Goal: Task Accomplishment & Management: Complete application form

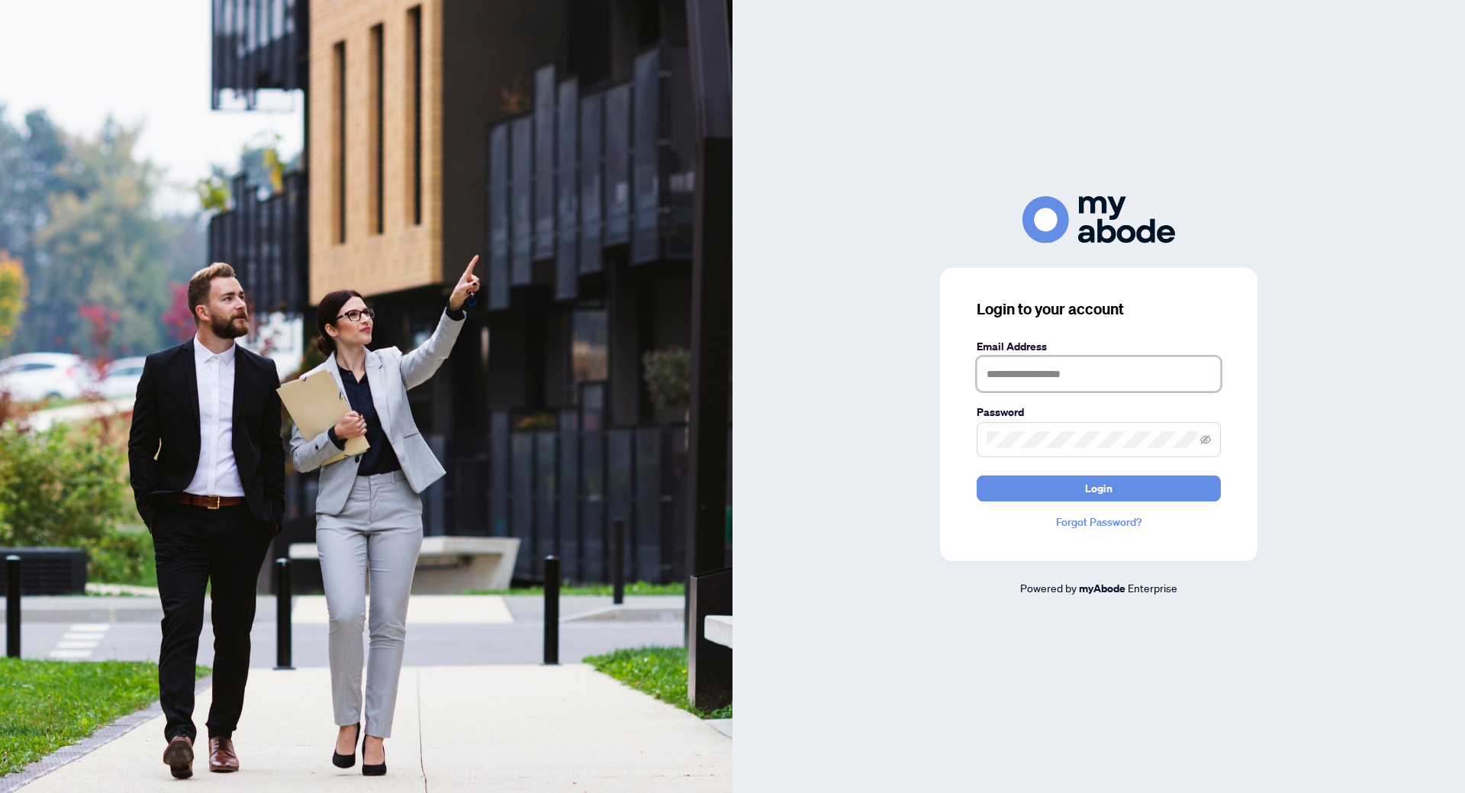
click at [1009, 381] on input "text" at bounding box center [1098, 373] width 244 height 35
type input "**********"
click at [976, 475] on button "Login" at bounding box center [1098, 488] width 244 height 26
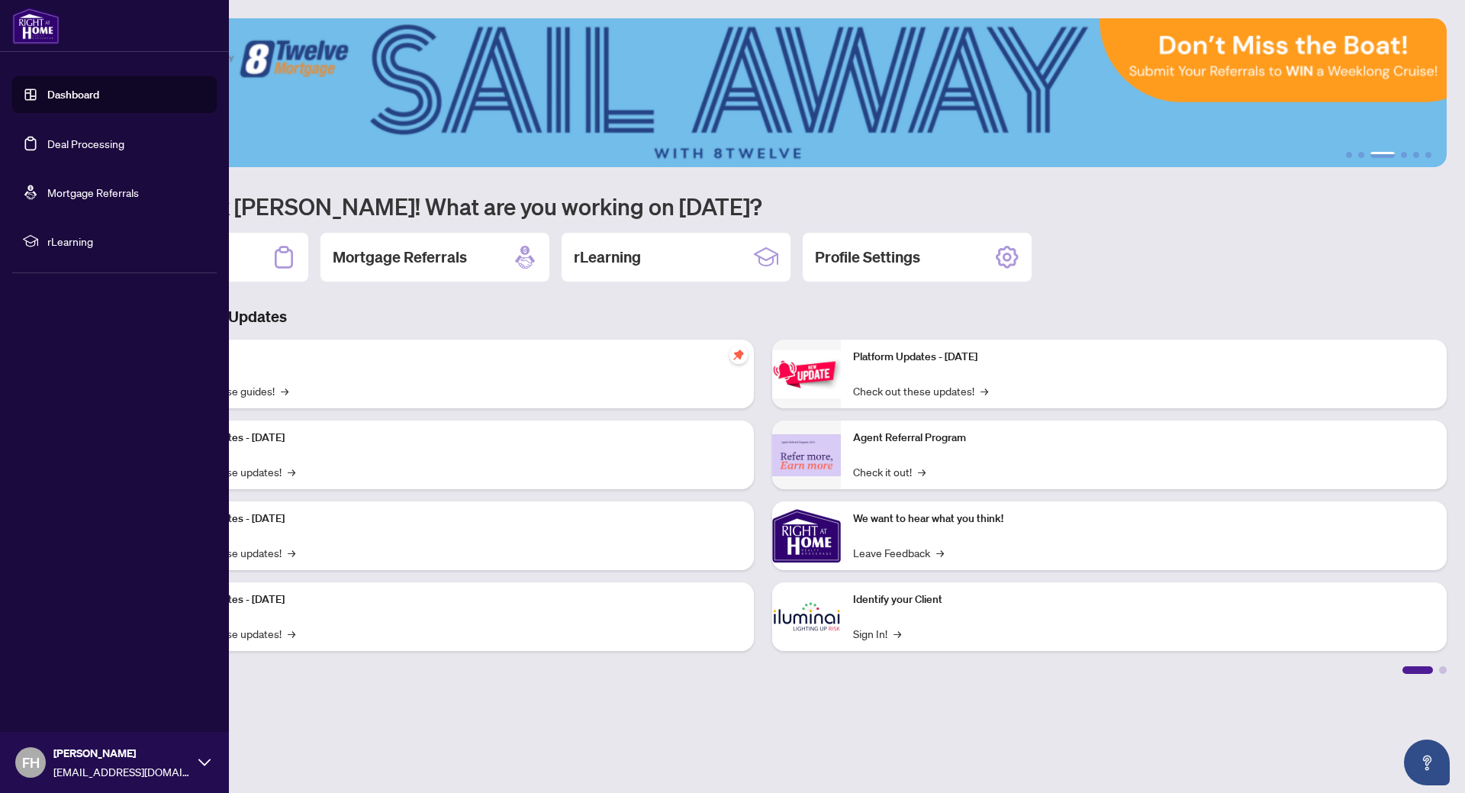
click at [47, 101] on link "Dashboard" at bounding box center [73, 95] width 52 height 14
click at [47, 91] on link "Dashboard" at bounding box center [73, 95] width 52 height 14
click at [53, 149] on link "Deal Processing" at bounding box center [85, 144] width 77 height 14
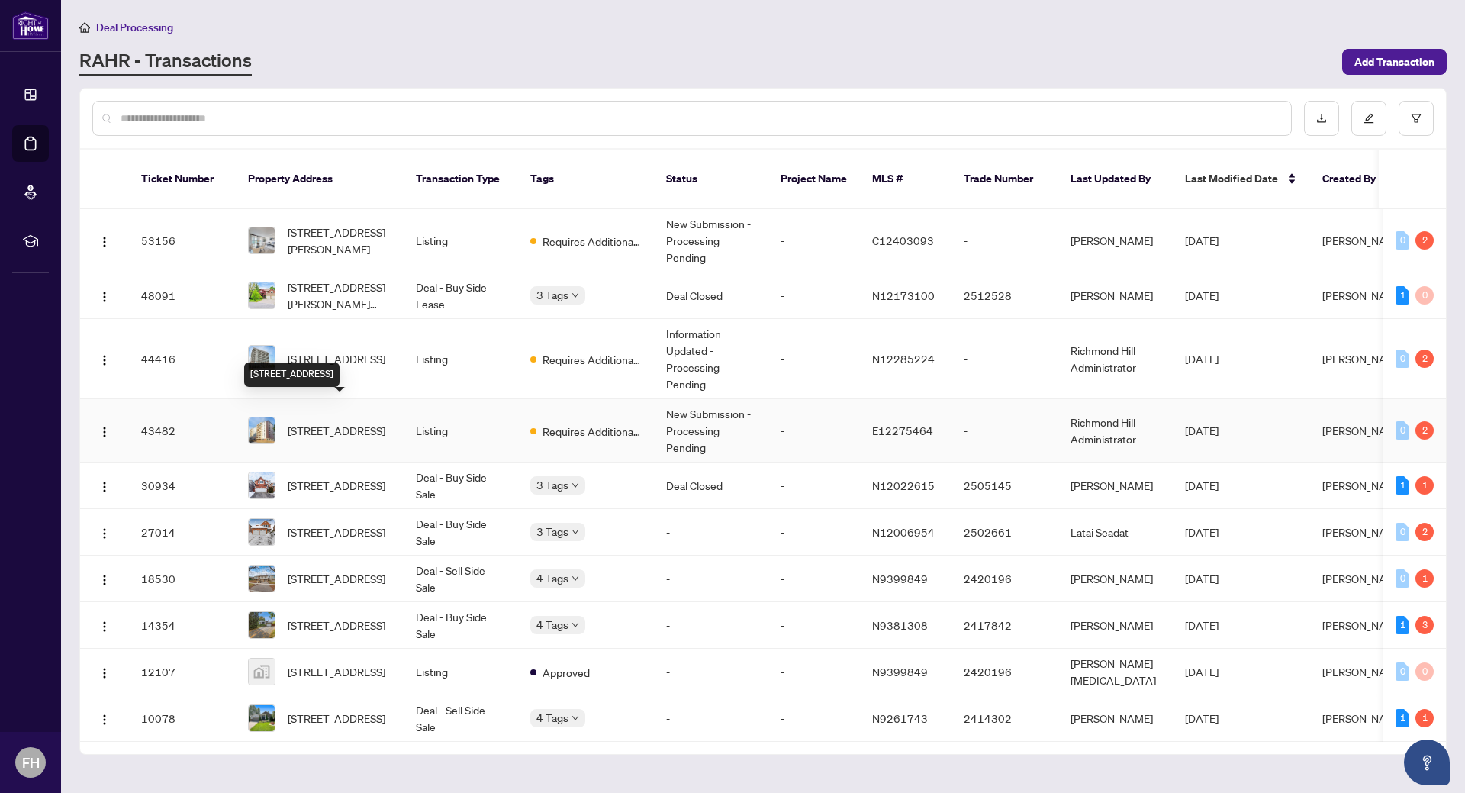
click at [331, 422] on span "[STREET_ADDRESS]" at bounding box center [337, 430] width 98 height 17
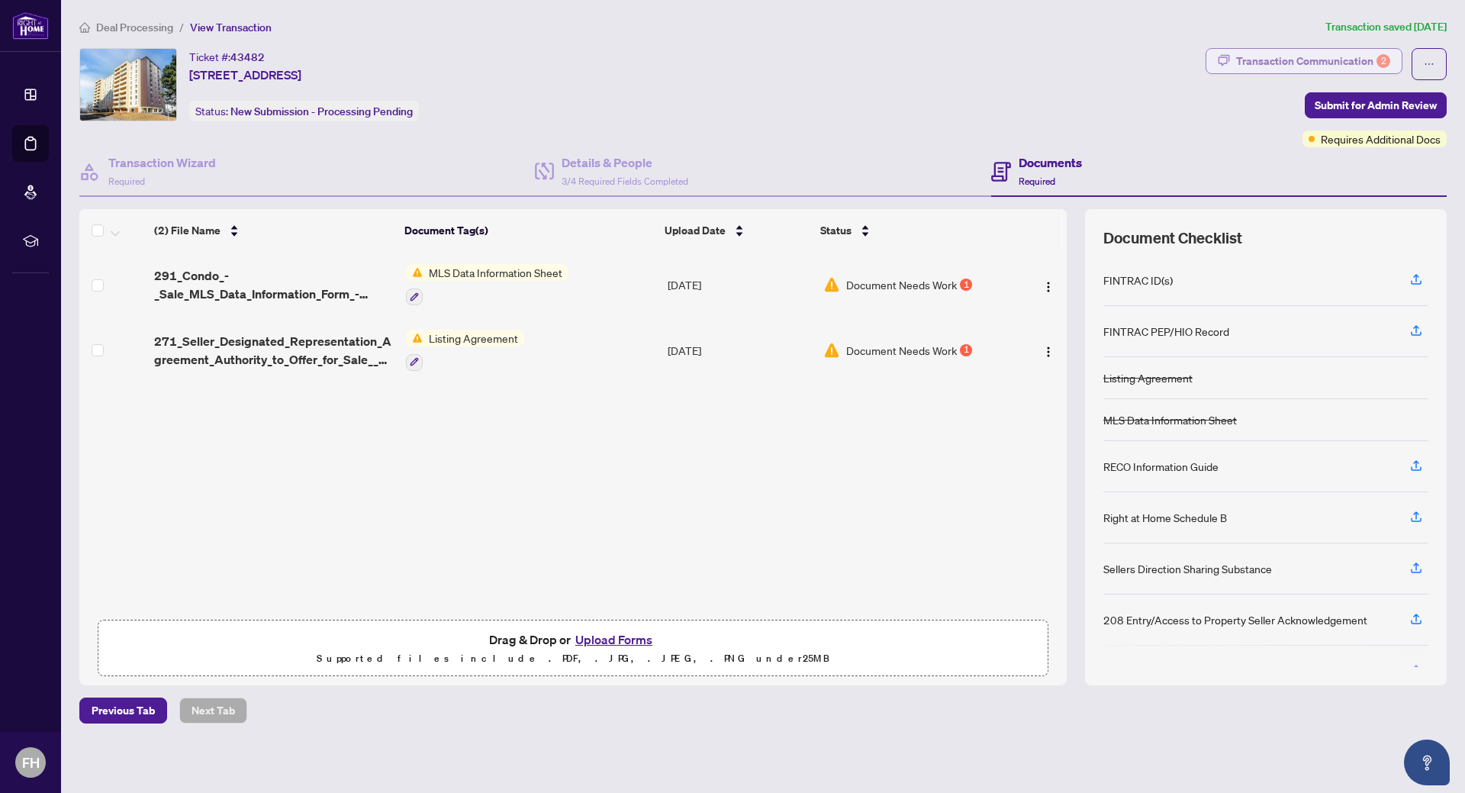
click at [1322, 57] on div "Transaction Communication 2" at bounding box center [1313, 61] width 154 height 24
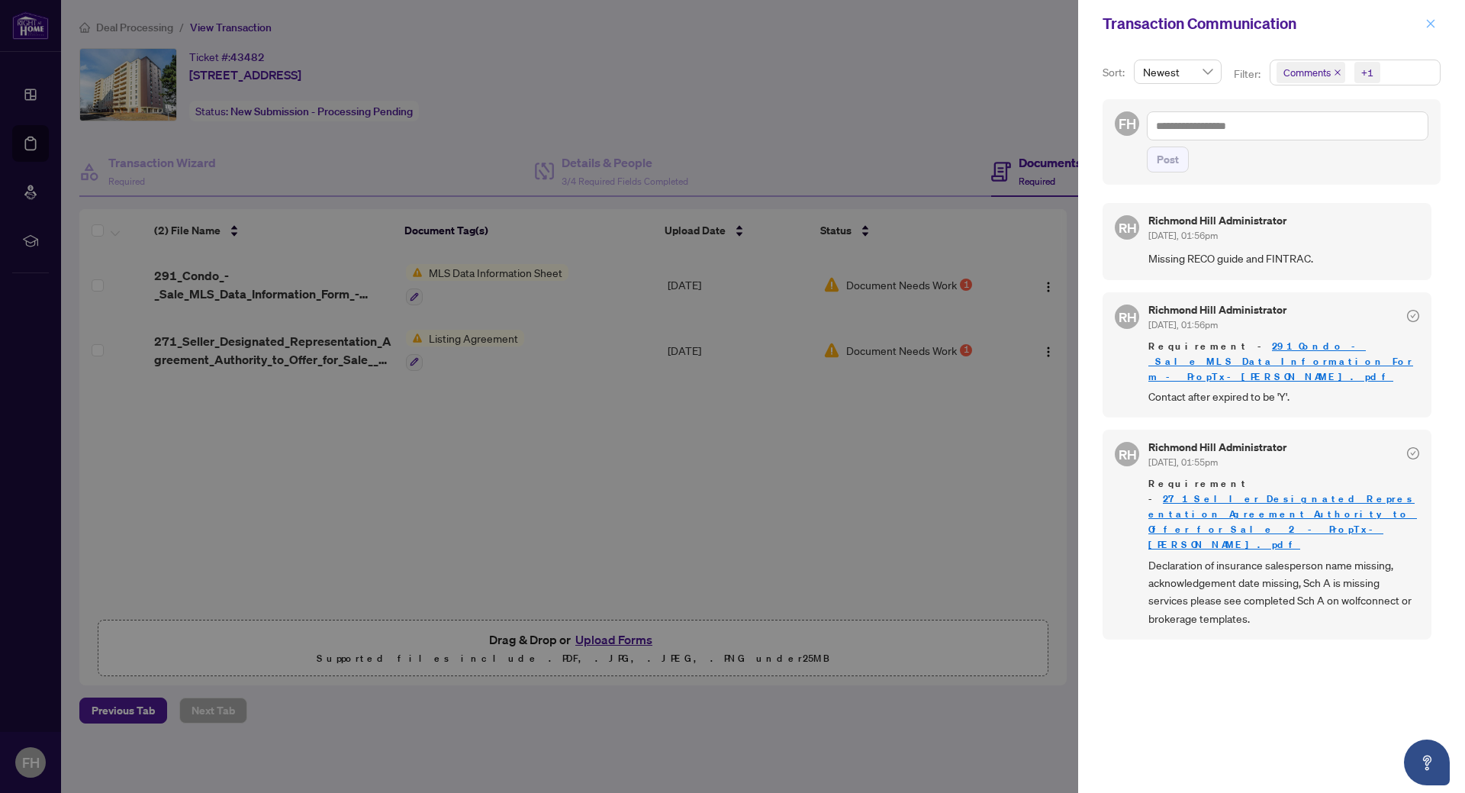
click at [1433, 26] on icon "close" at bounding box center [1430, 23] width 11 height 11
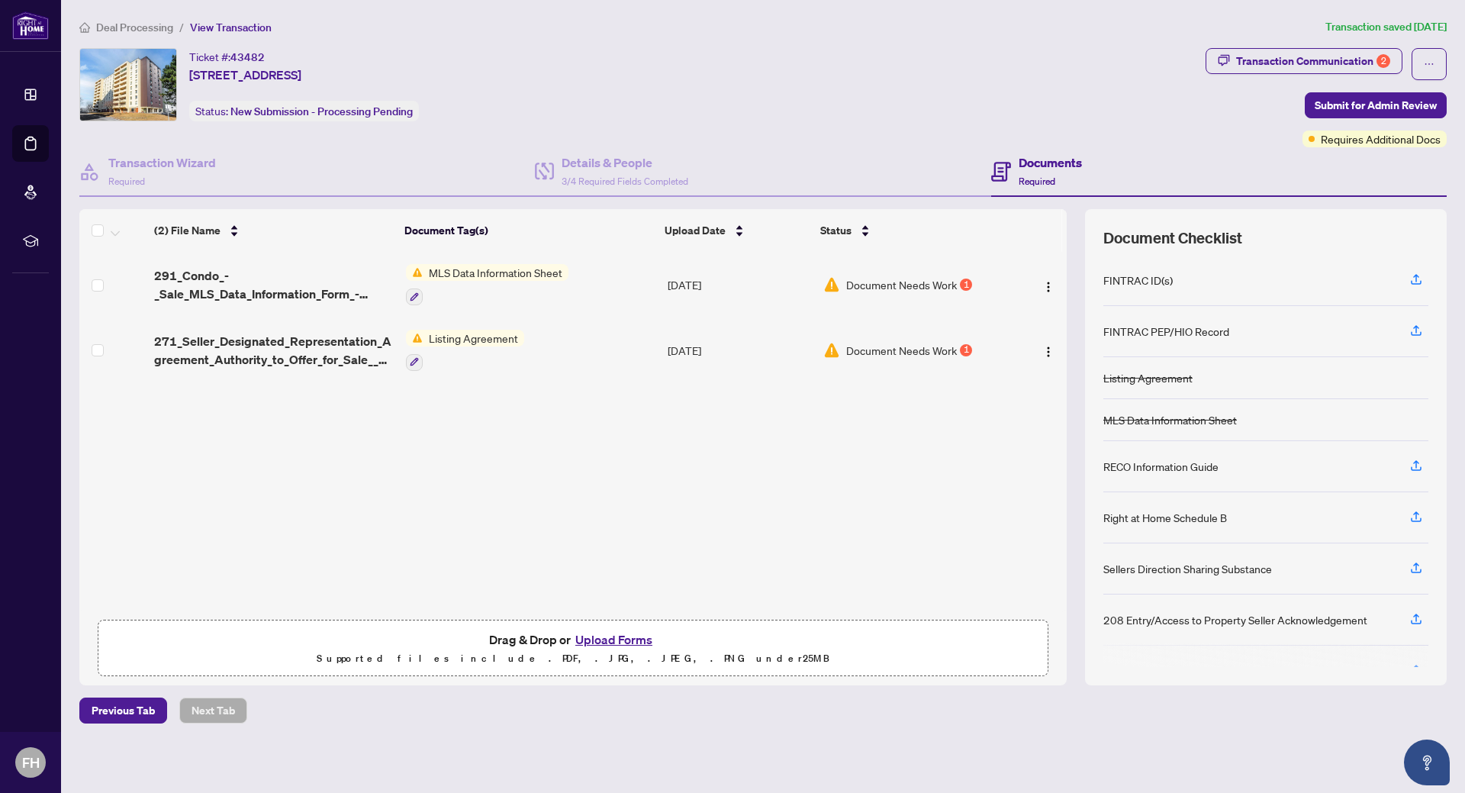
click at [597, 642] on button "Upload Forms" at bounding box center [614, 639] width 86 height 20
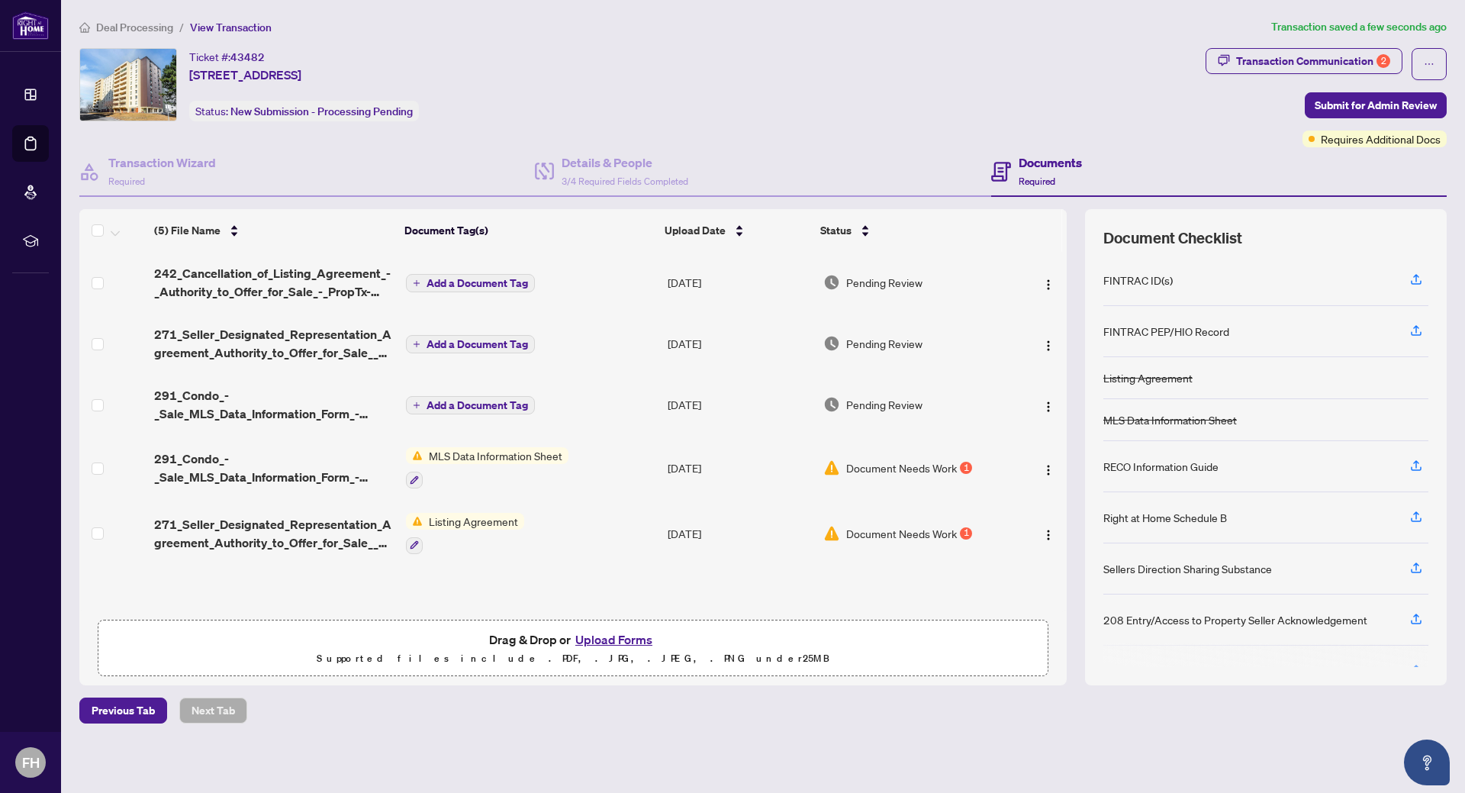
click at [443, 400] on span "Add a Document Tag" at bounding box center [476, 405] width 101 height 11
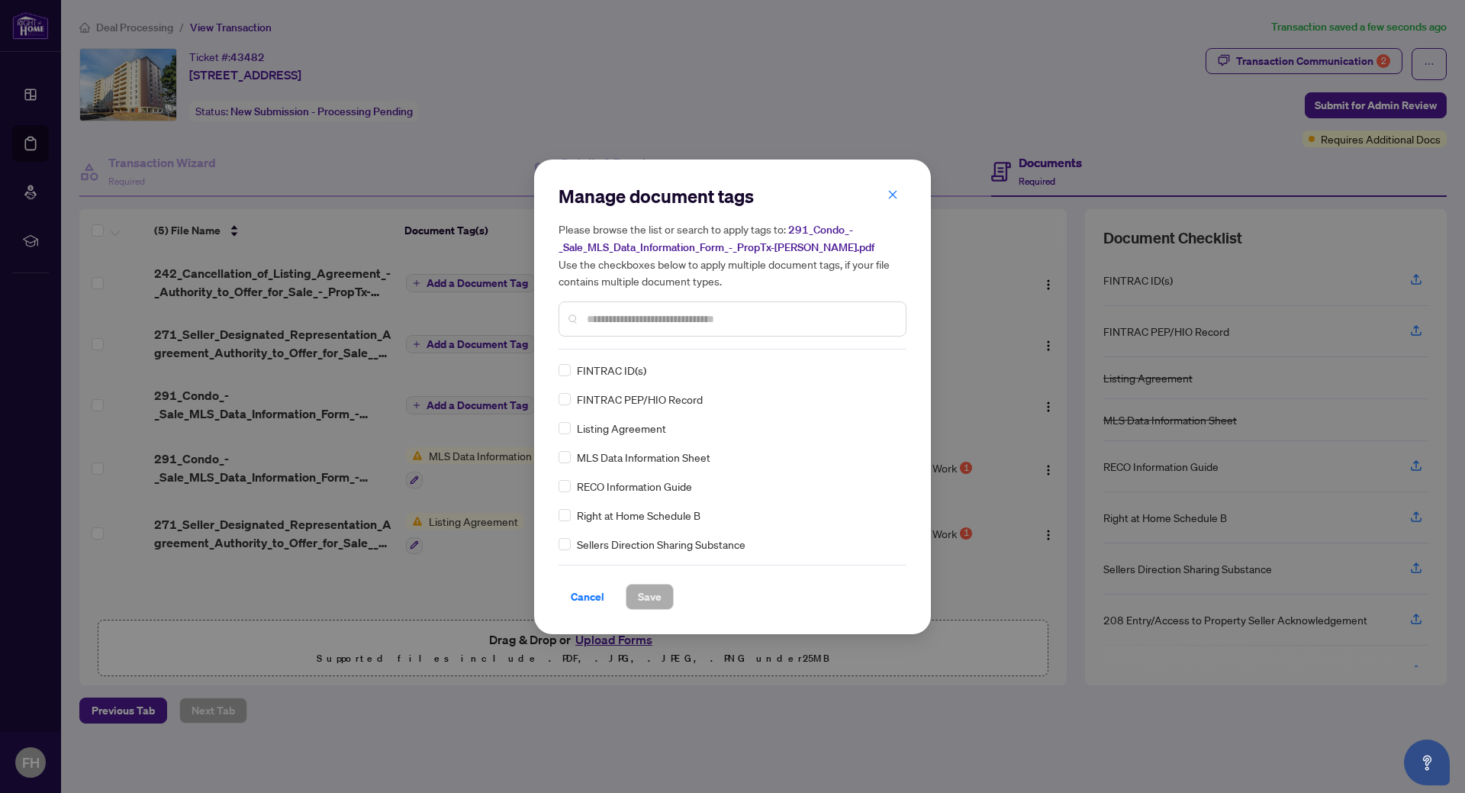
click at [616, 340] on div "Manage document tags Please browse the list or search to apply tags to: 291_Con…" at bounding box center [732, 267] width 348 height 166
click at [609, 316] on input "text" at bounding box center [740, 318] width 307 height 17
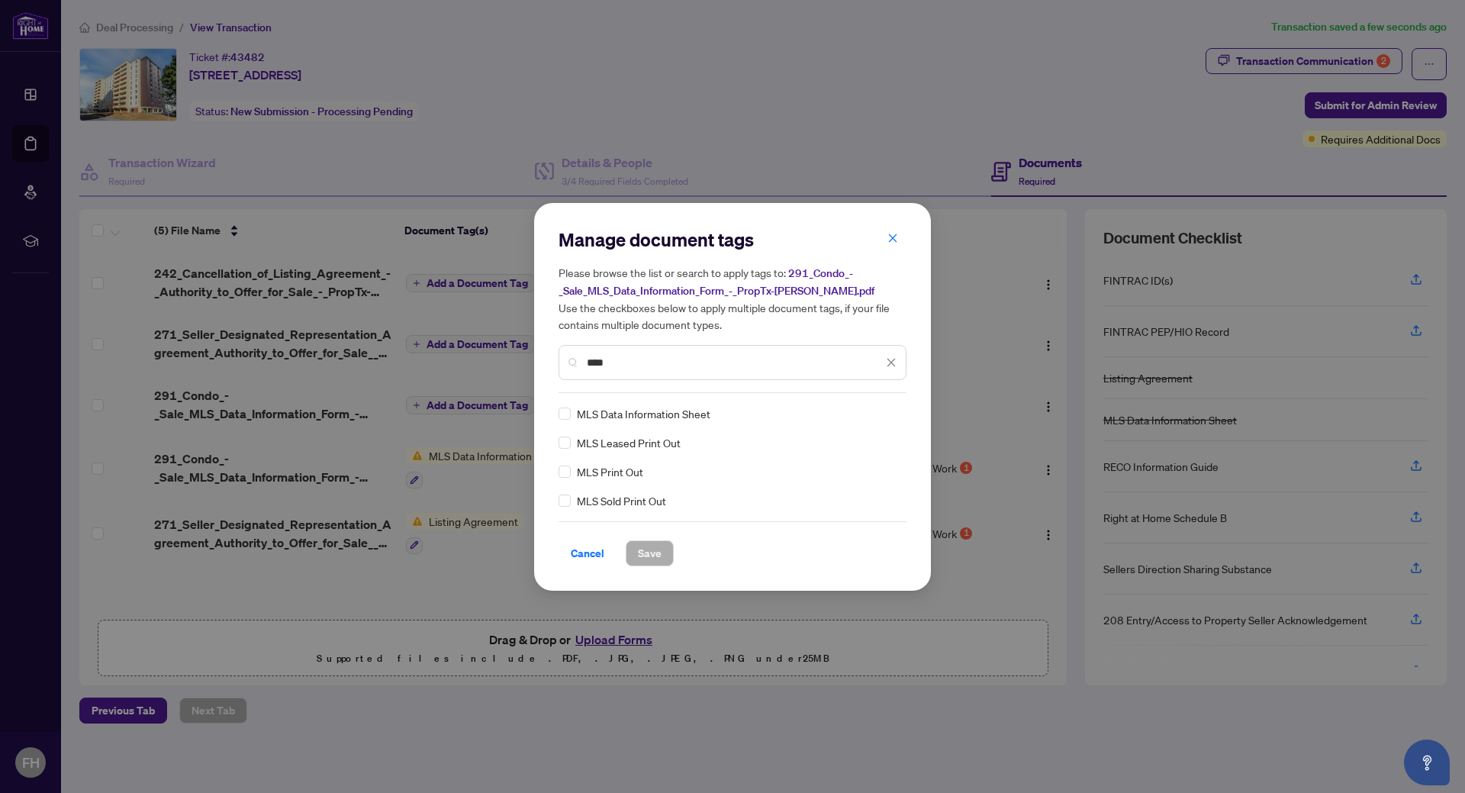
type input "***"
click at [647, 554] on span "Save" at bounding box center [650, 553] width 24 height 24
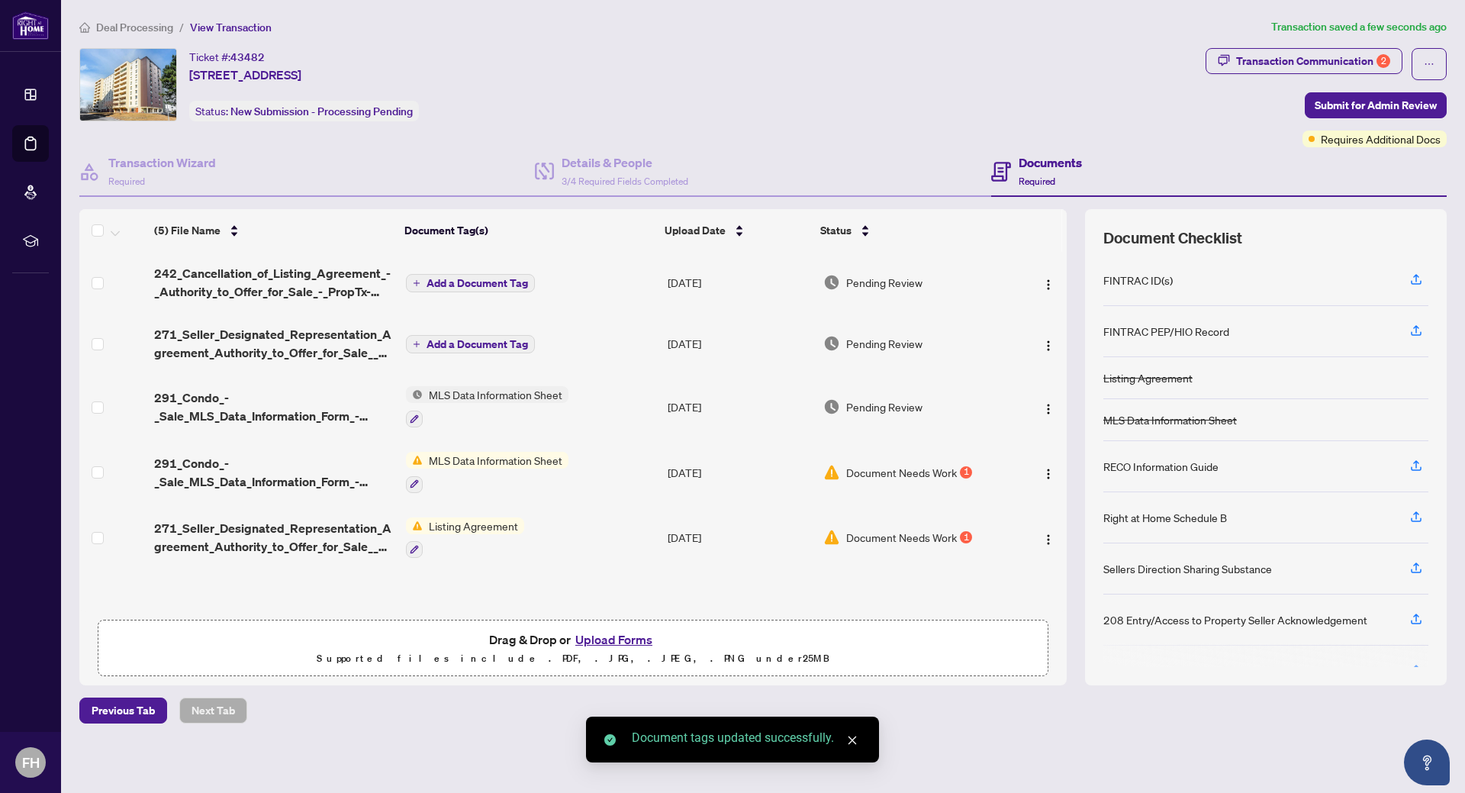
click at [454, 341] on span "Add a Document Tag" at bounding box center [476, 344] width 101 height 11
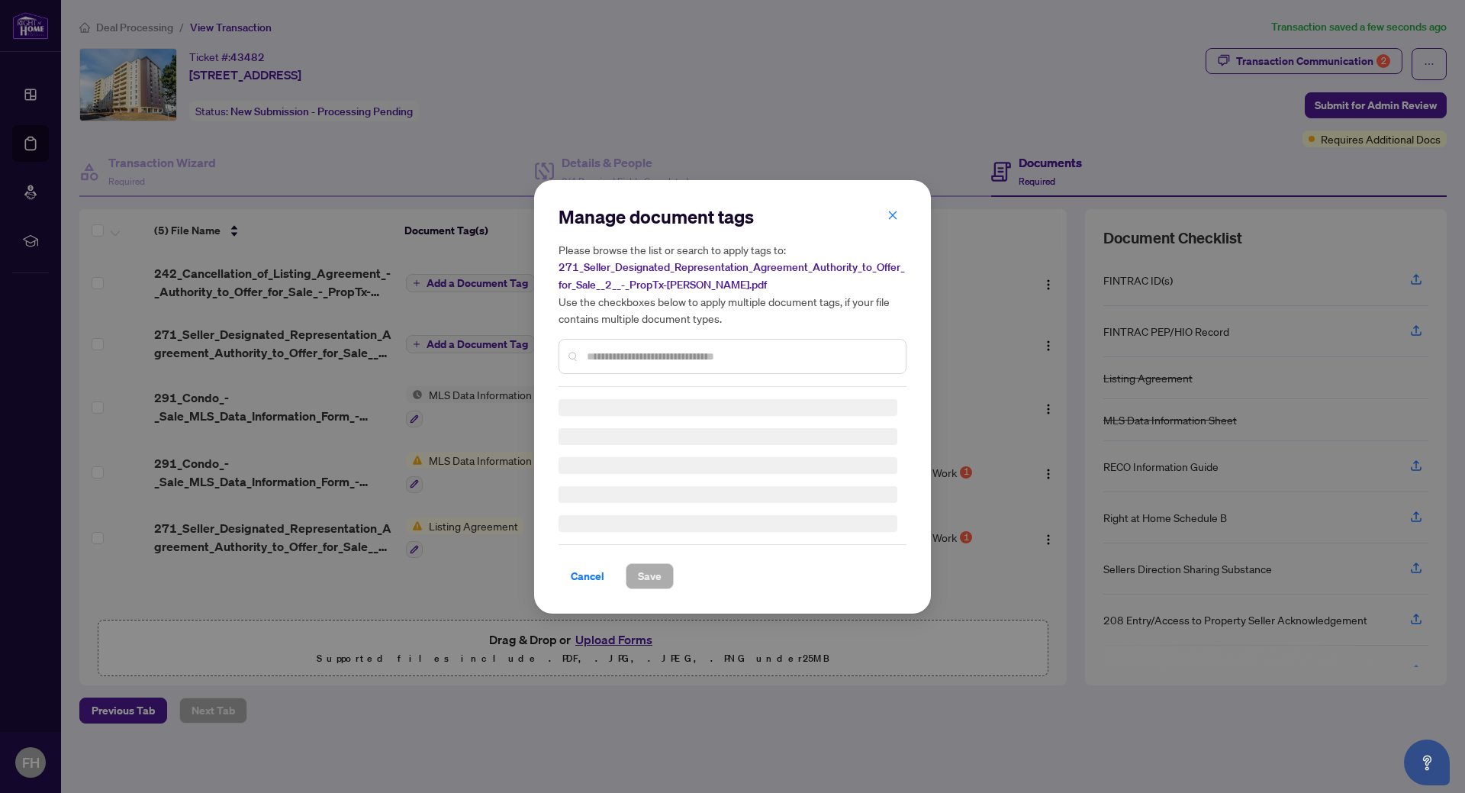
click at [613, 359] on div "Manage document tags Please browse the list or search to apply tags to: 271_Sel…" at bounding box center [732, 396] width 348 height 384
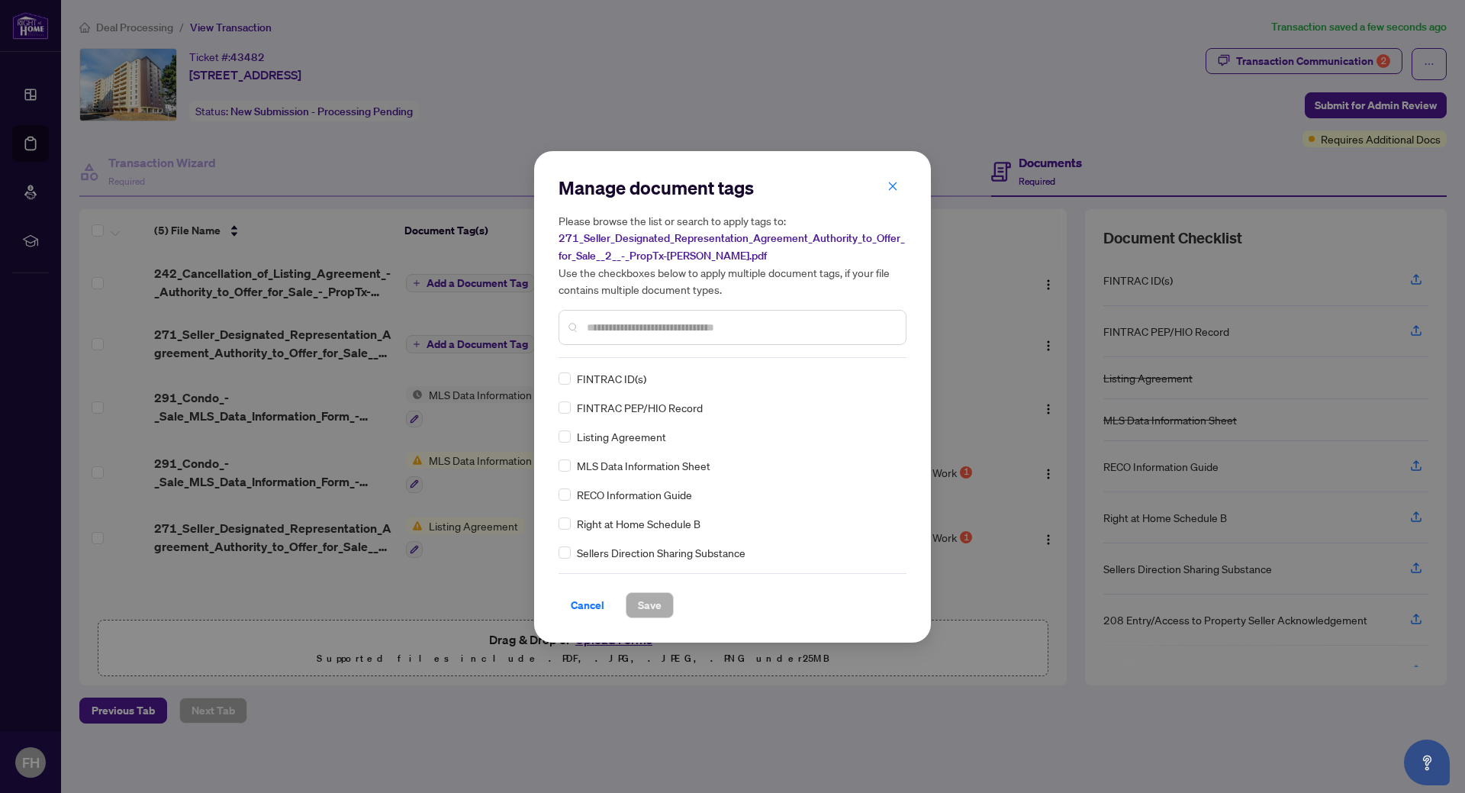
click at [605, 330] on input "text" at bounding box center [740, 327] width 307 height 17
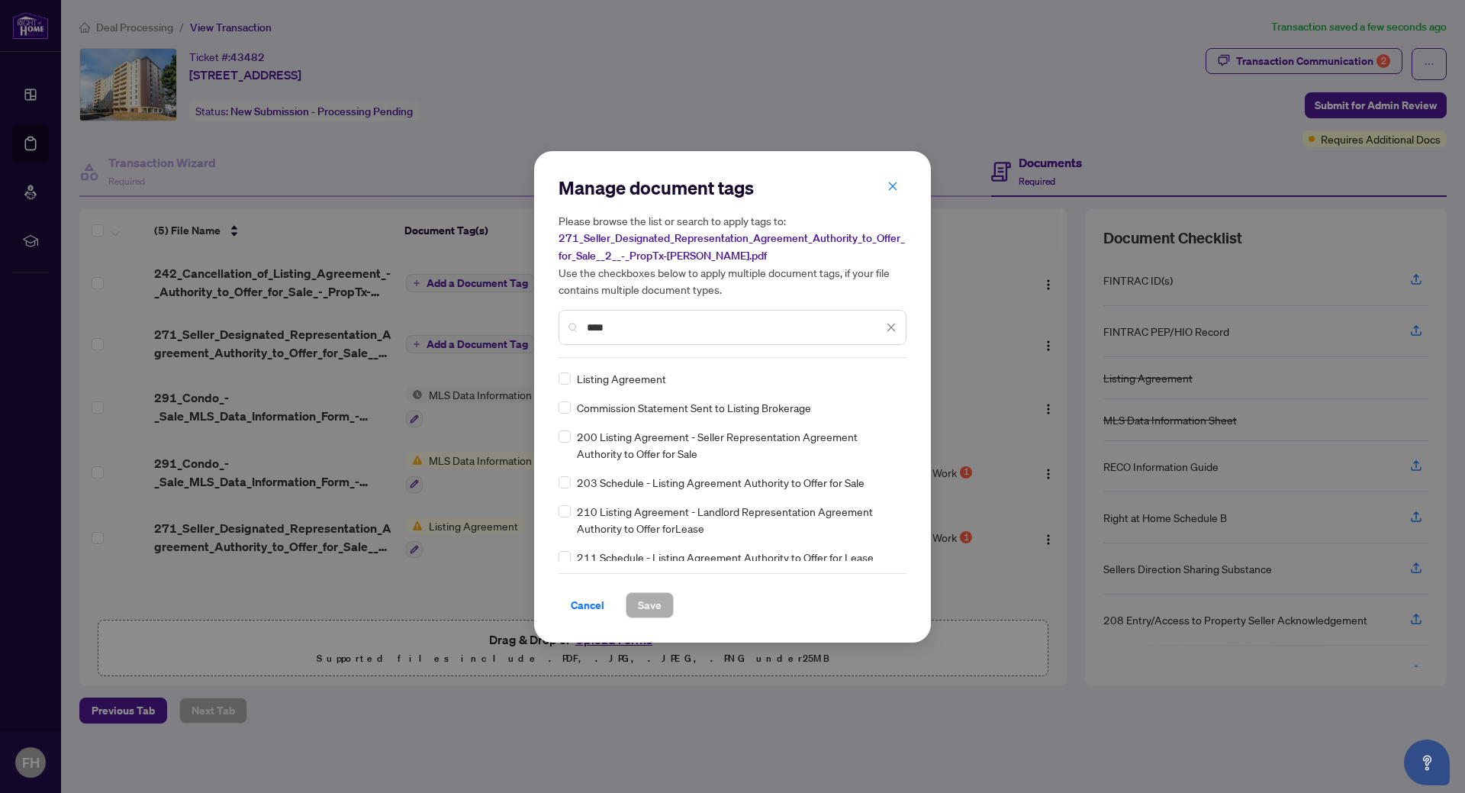
type input "****"
click at [647, 600] on span "Save" at bounding box center [650, 605] width 24 height 24
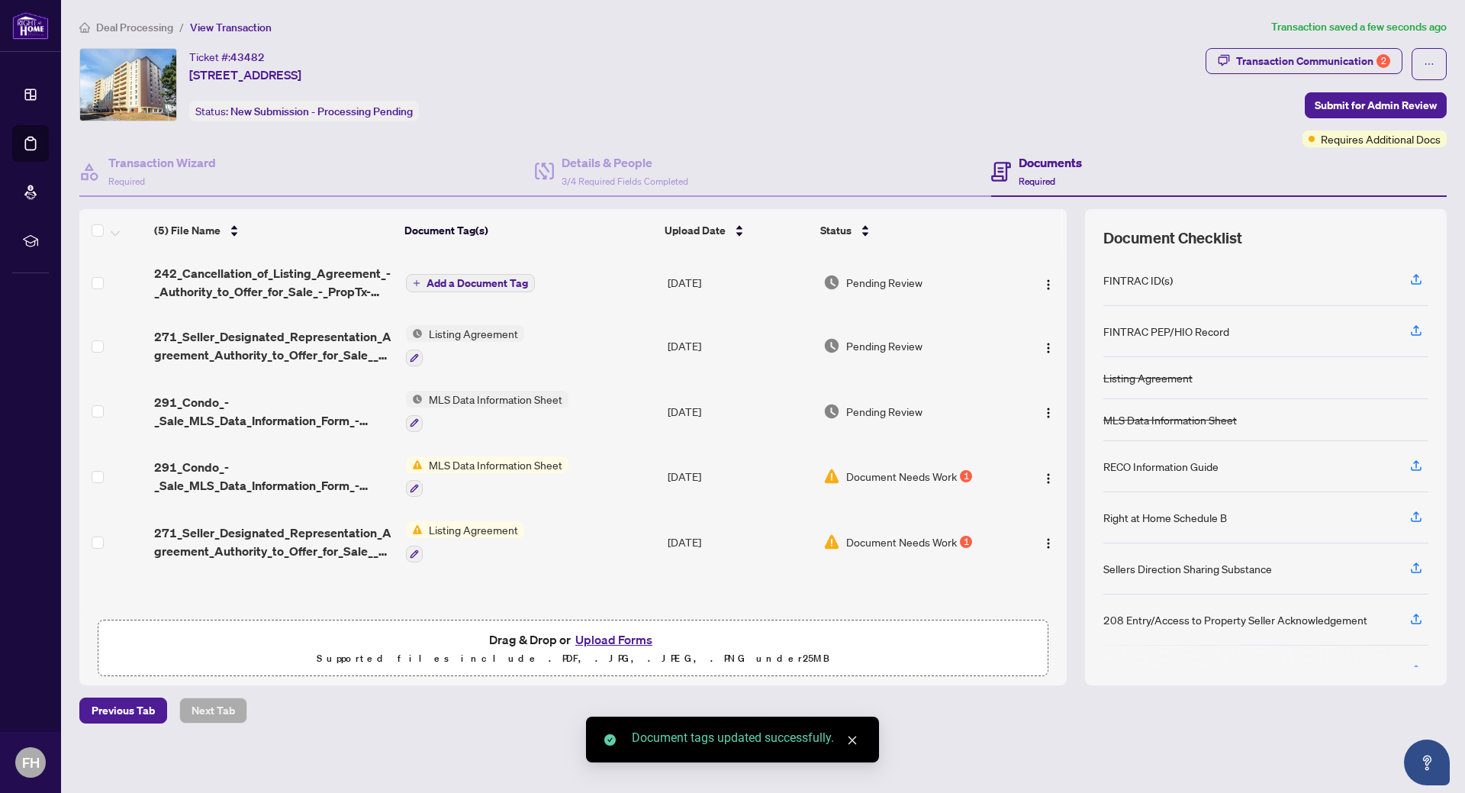
click at [484, 283] on span "Add a Document Tag" at bounding box center [476, 283] width 101 height 11
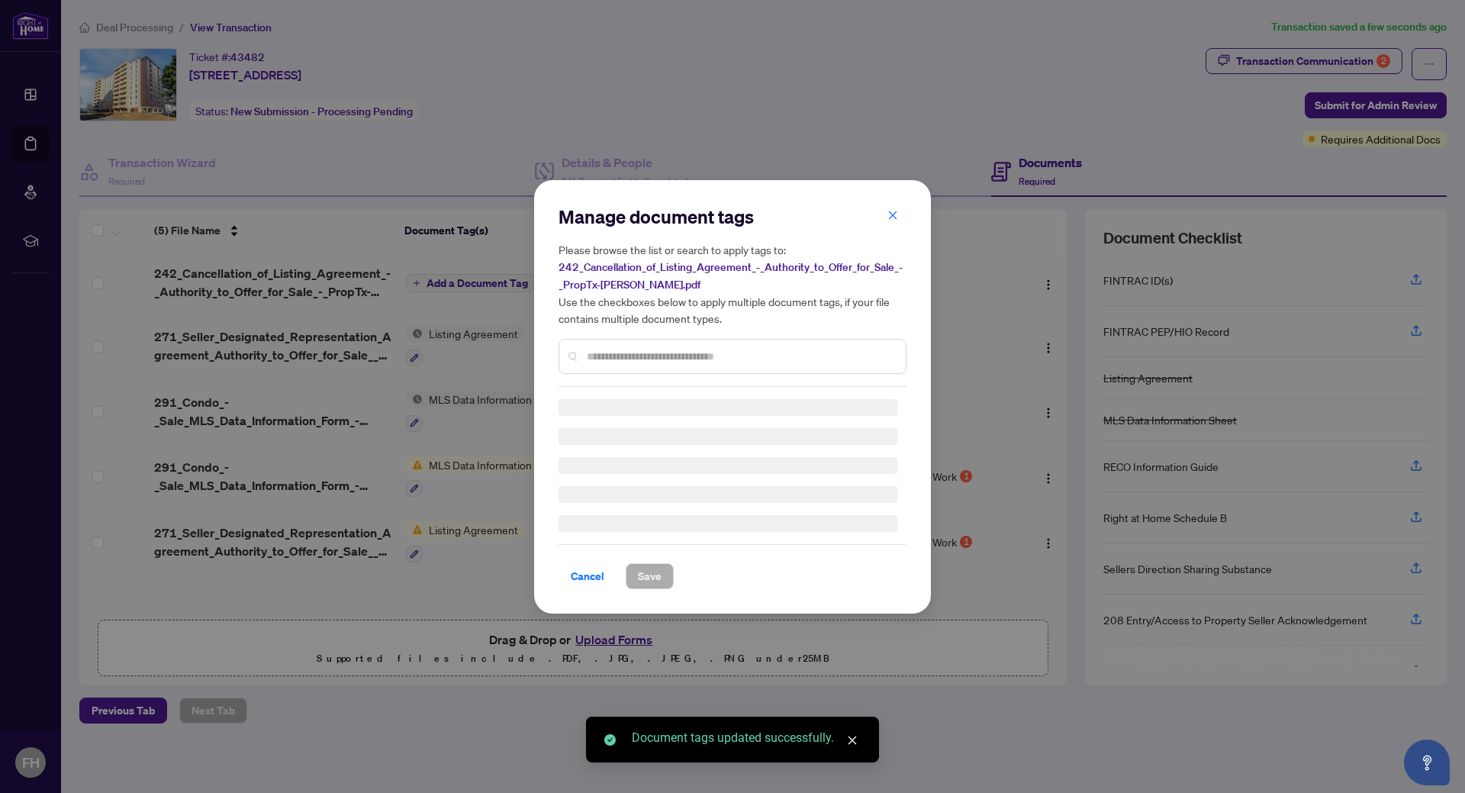
click at [597, 360] on div "Manage document tags Please browse the list or search to apply tags to: 242_Can…" at bounding box center [732, 396] width 348 height 384
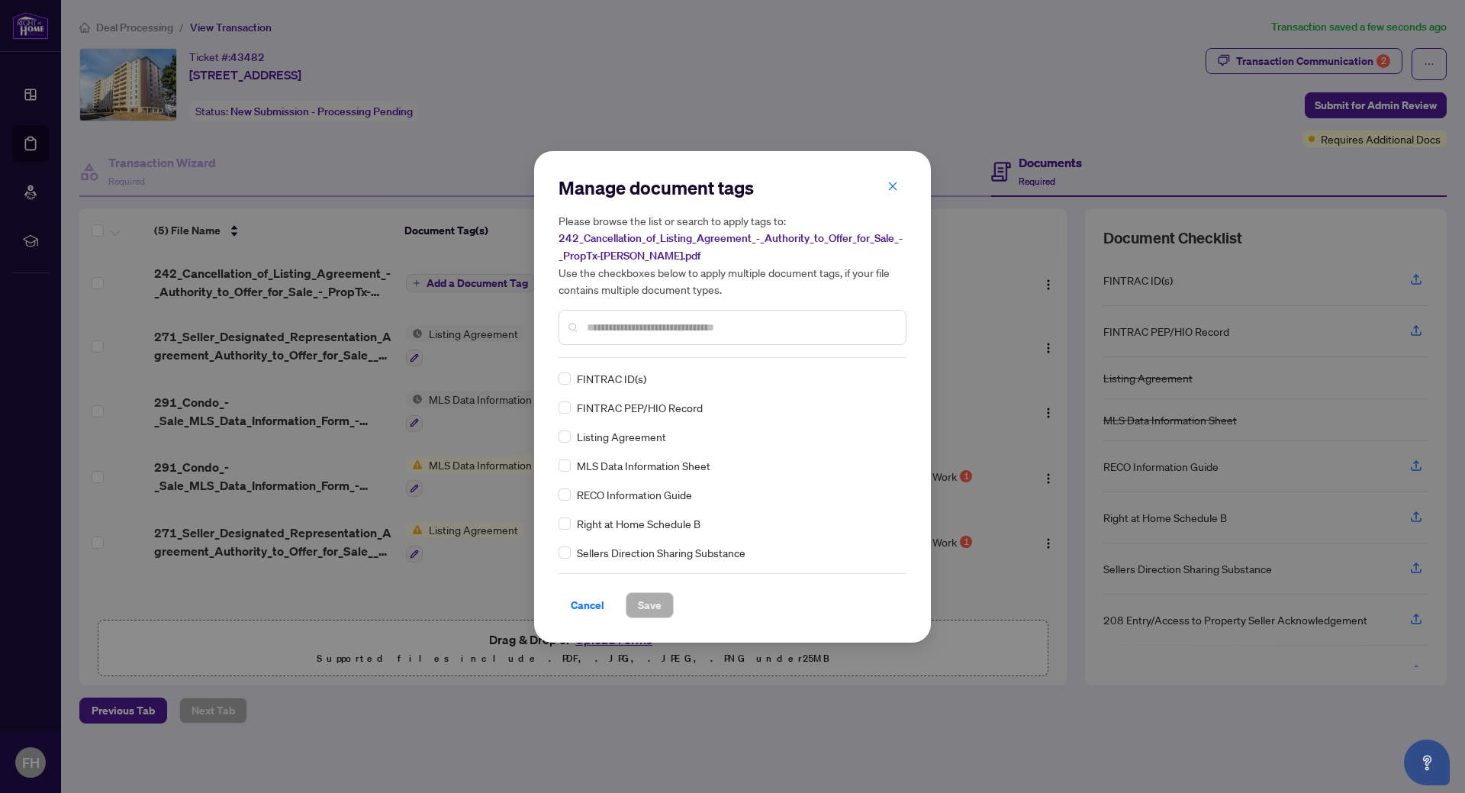
click at [631, 322] on input "text" at bounding box center [740, 327] width 307 height 17
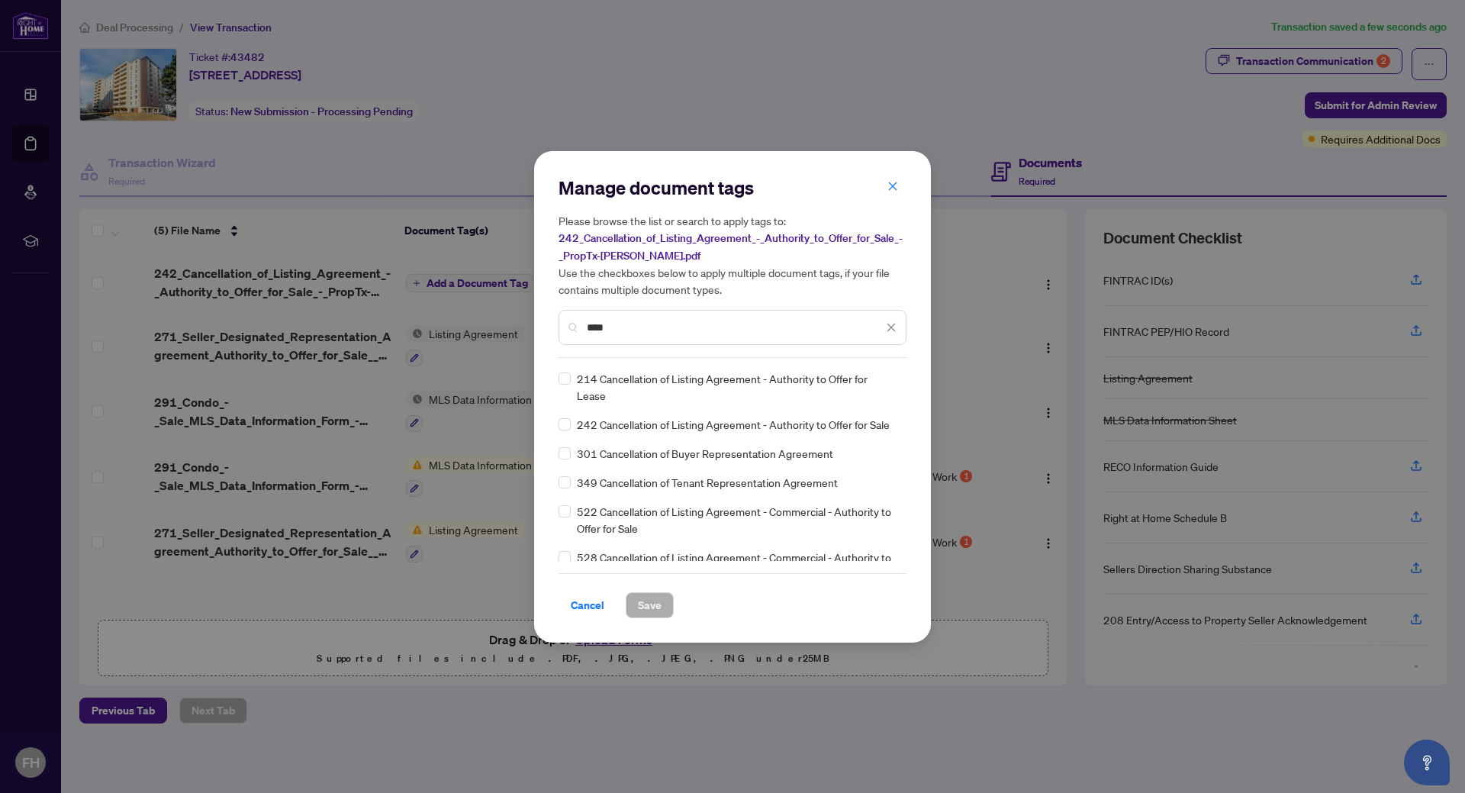
type input "****"
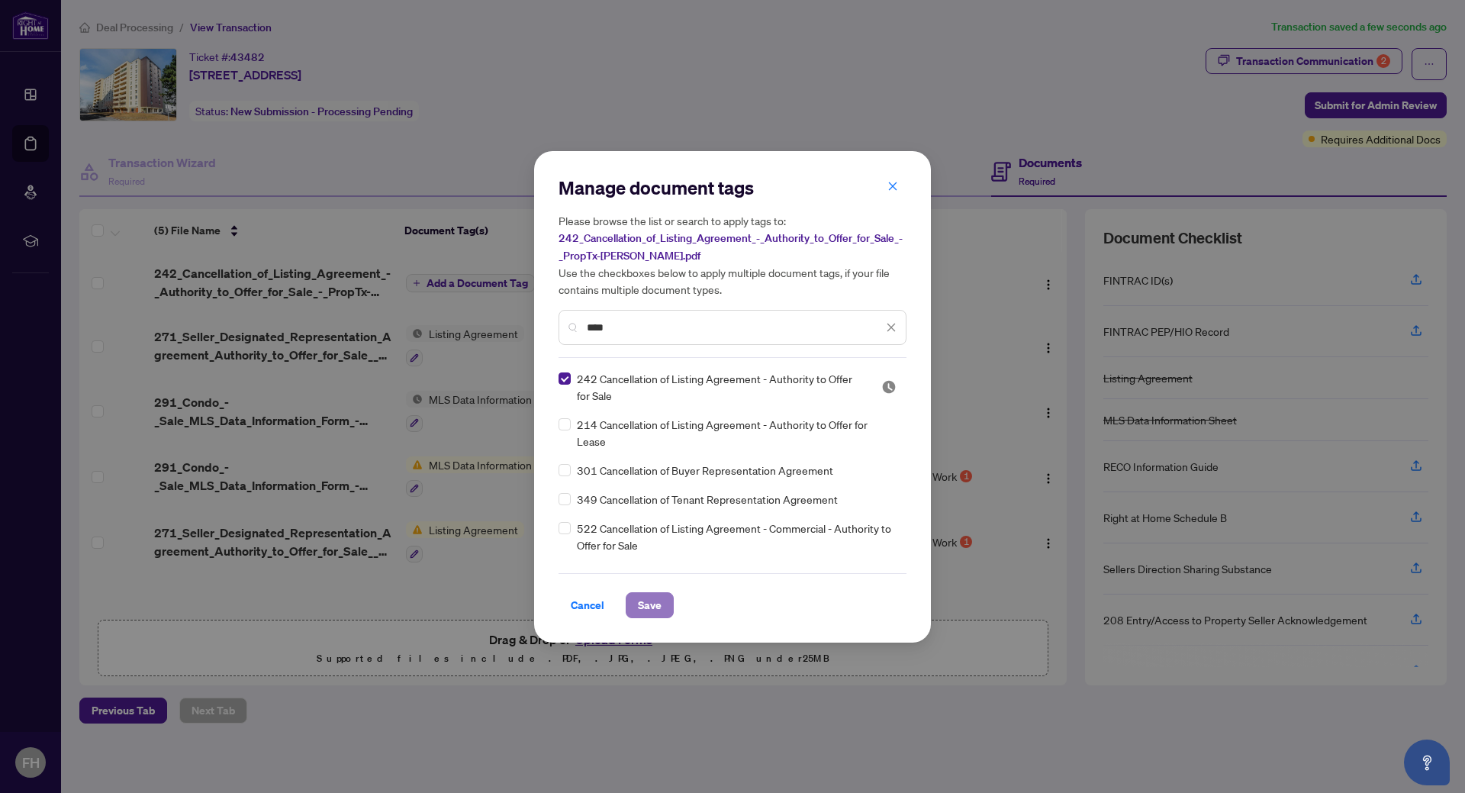
click at [658, 597] on span "Save" at bounding box center [650, 605] width 24 height 24
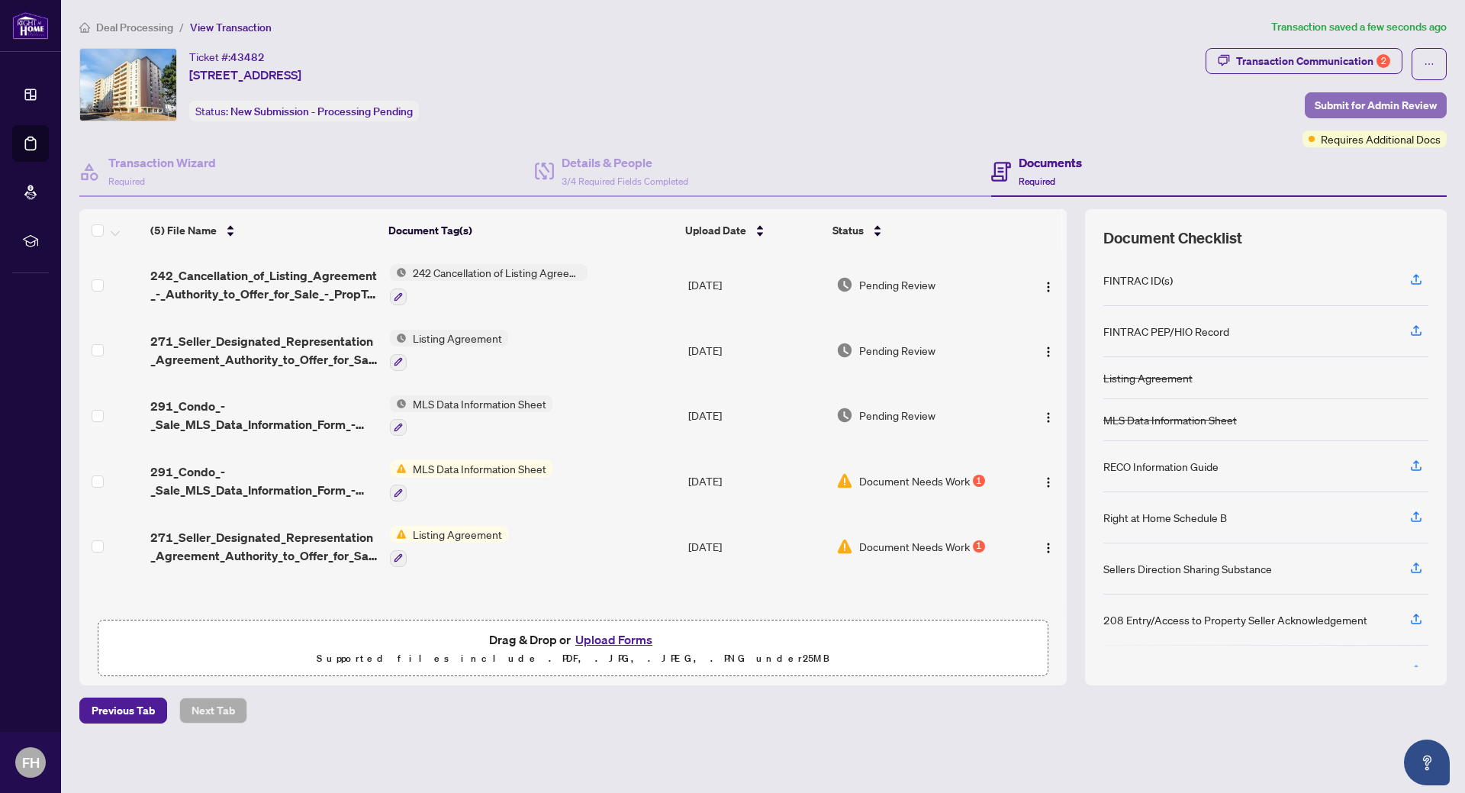
click at [1359, 108] on span "Submit for Admin Review" at bounding box center [1375, 105] width 122 height 24
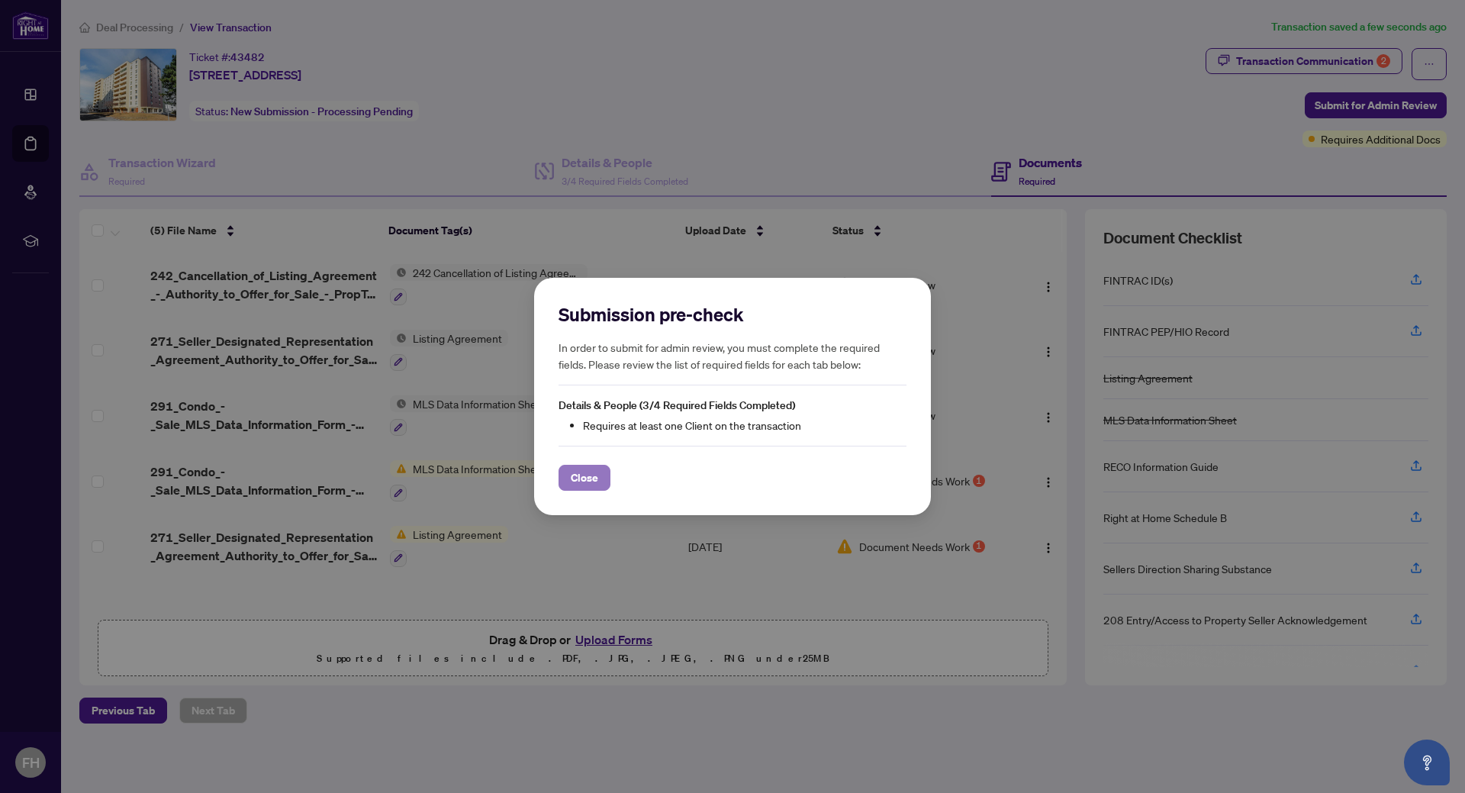
click at [587, 473] on span "Close" at bounding box center [584, 477] width 27 height 24
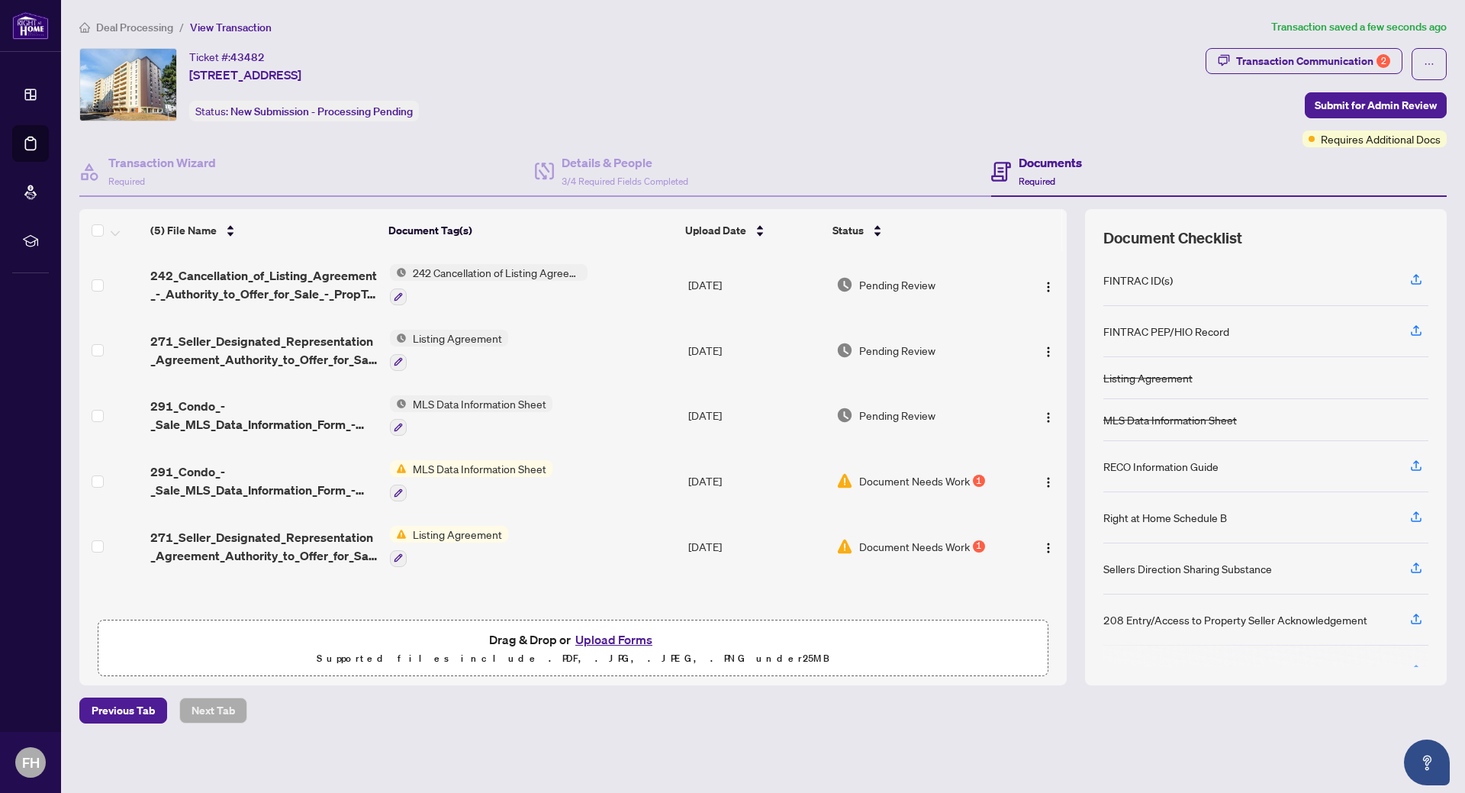
click at [619, 116] on div "Ticket #: 43482 [STREET_ADDRESS] Status: New Submission - Processing Pending" at bounding box center [639, 84] width 1120 height 73
click at [843, 130] on div "Ticket #: 43482 [STREET_ADDRESS] Status: New Submission - Processing Pending" at bounding box center [639, 97] width 1126 height 99
click at [909, 484] on span "Document Needs Work" at bounding box center [914, 480] width 111 height 17
click at [1374, 90] on div "Transaction Communication 2 Submit for Admin Review Requires Additional Docs" at bounding box center [1325, 97] width 241 height 99
click at [1370, 98] on span "Submit for Admin Review" at bounding box center [1375, 105] width 122 height 24
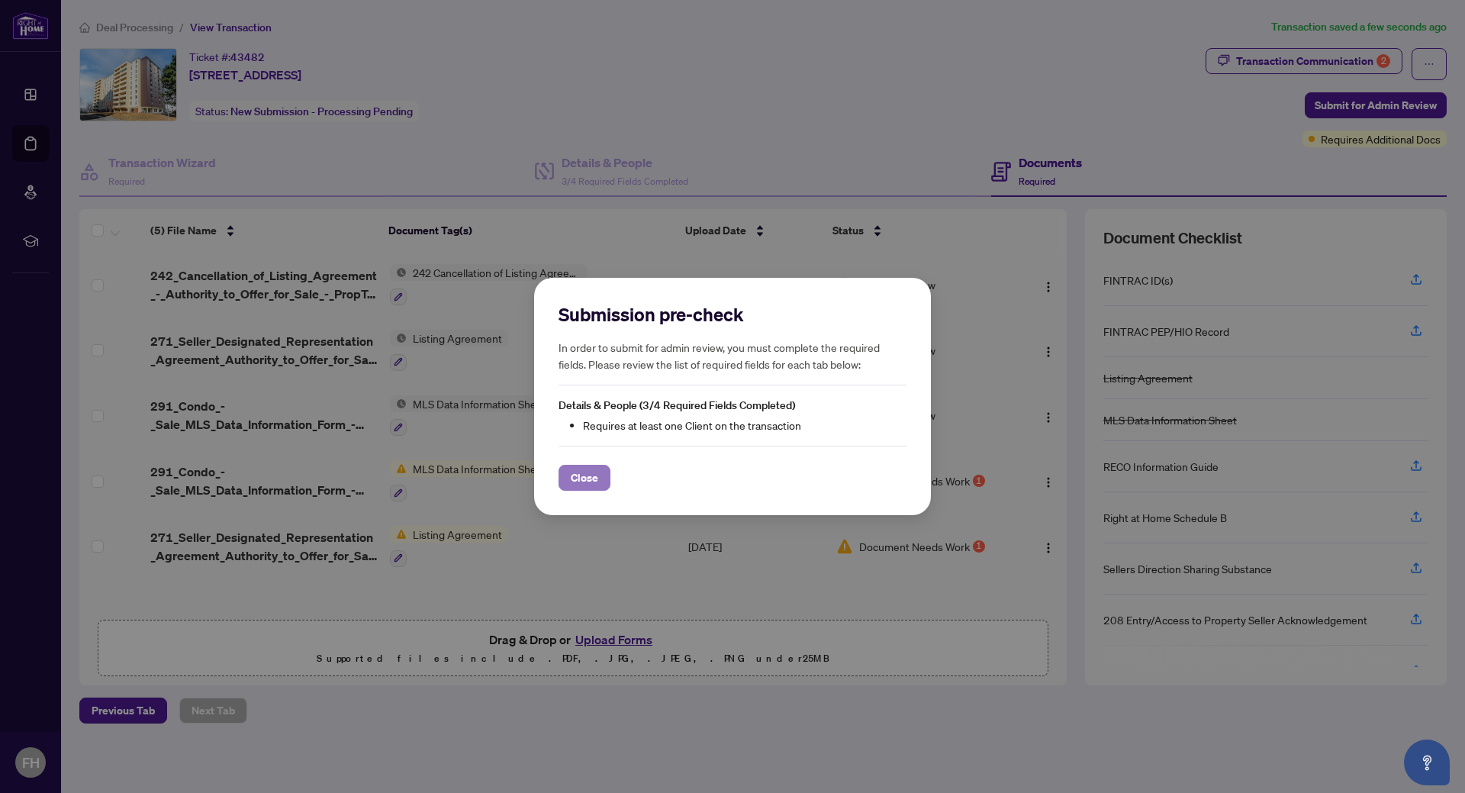
click at [599, 483] on button "Close" at bounding box center [584, 478] width 52 height 26
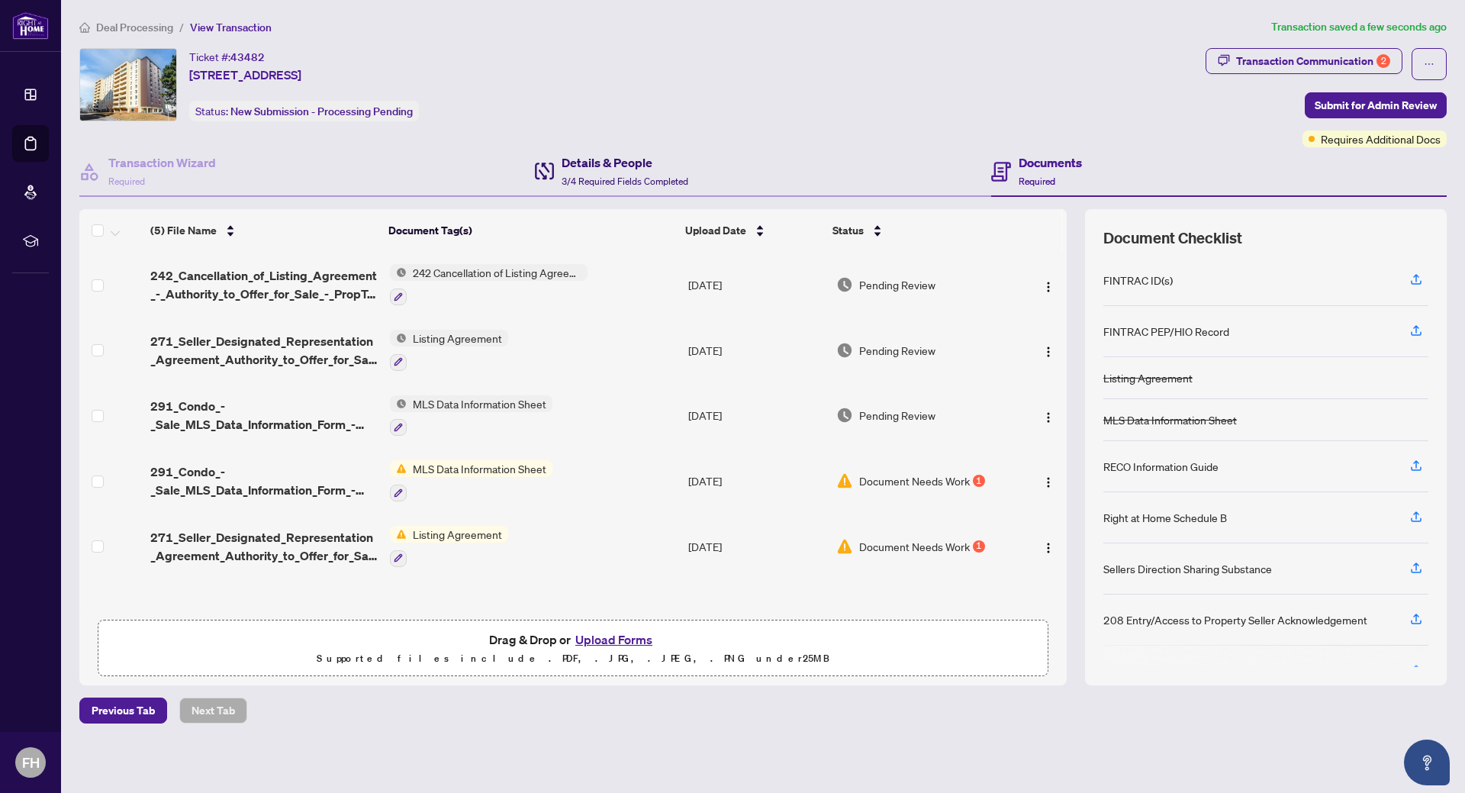
click at [595, 162] on h4 "Details & People" at bounding box center [624, 162] width 127 height 18
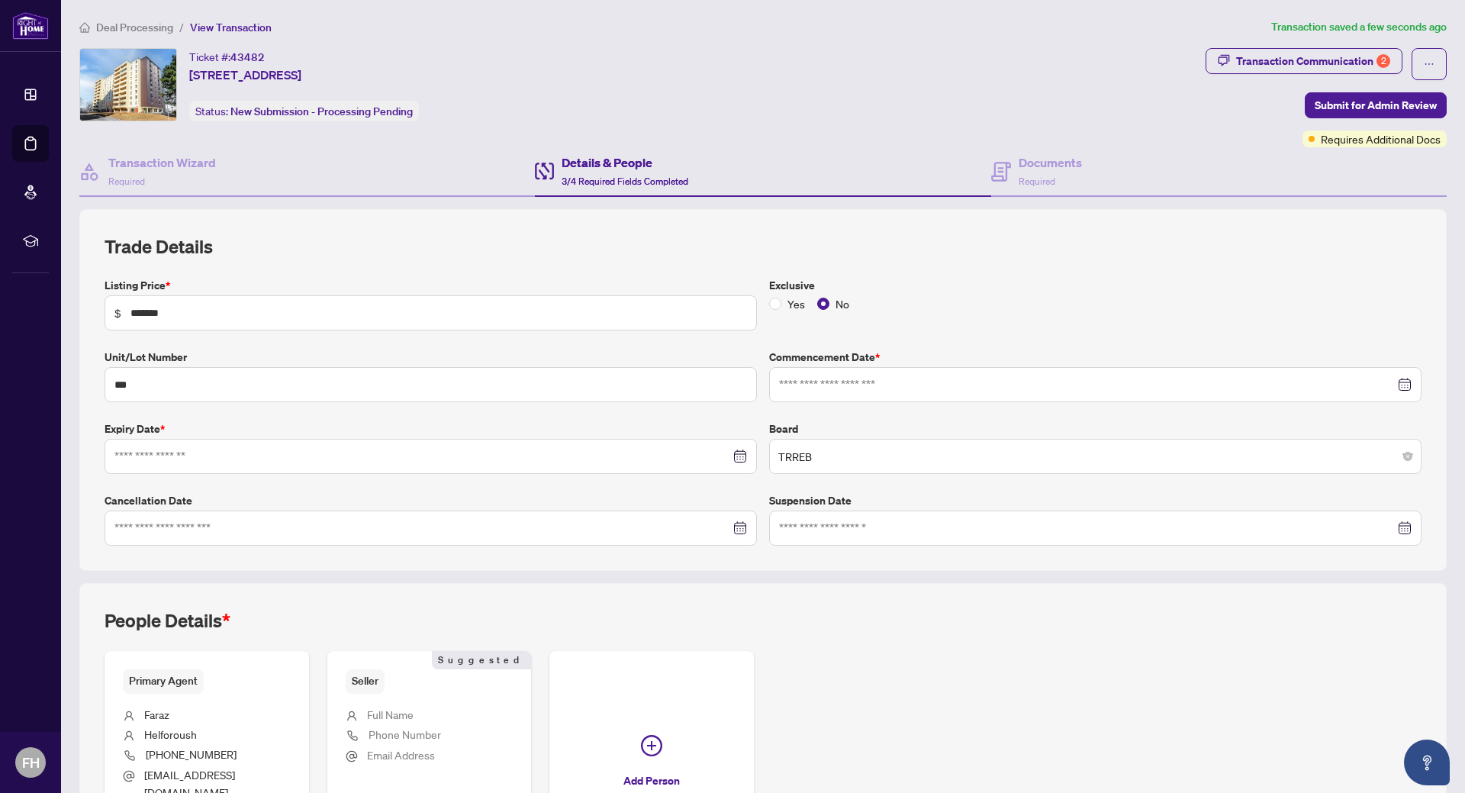
type input "**********"
click at [1027, 169] on h4 "Documents" at bounding box center [1049, 162] width 63 height 18
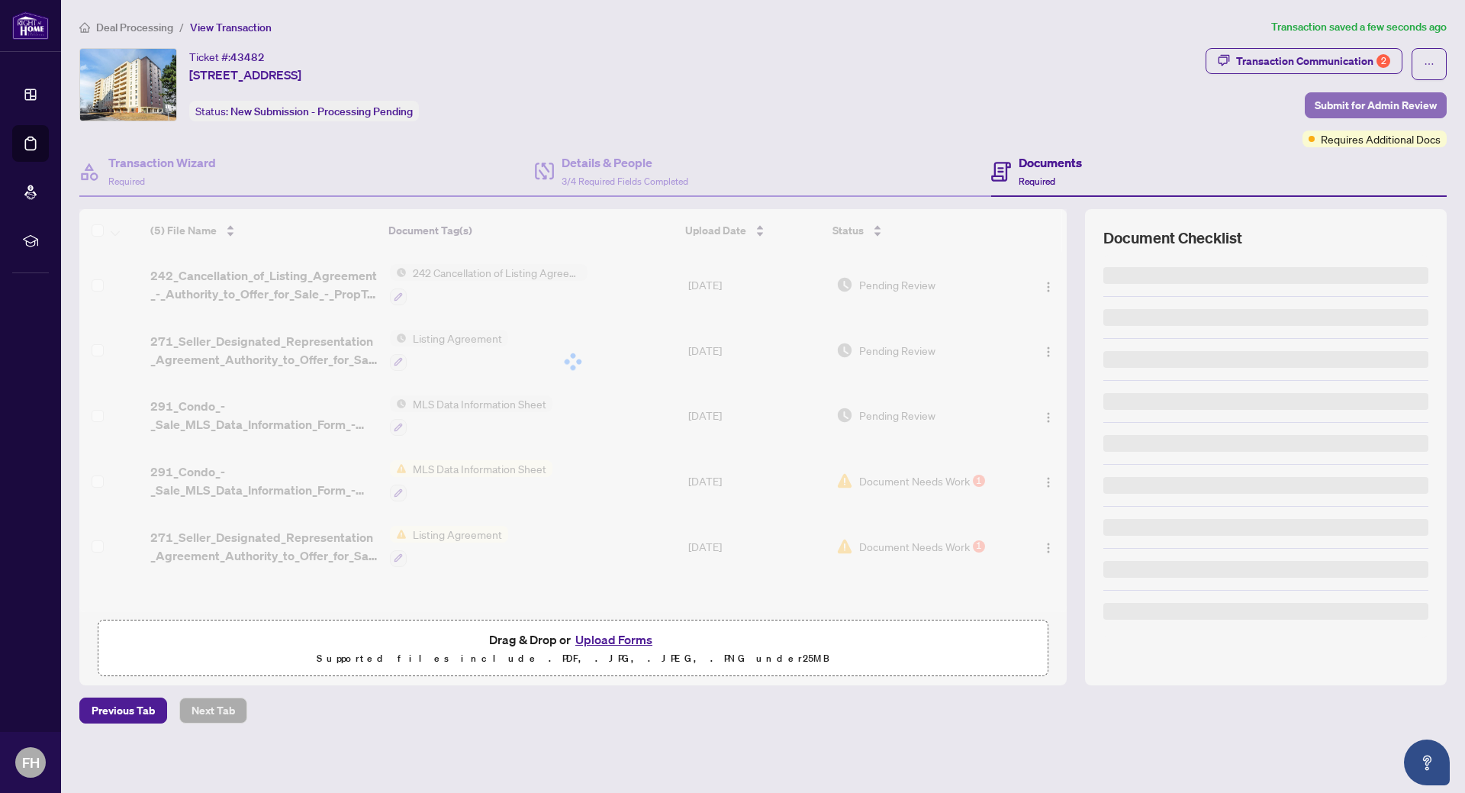
click at [1329, 104] on span "Submit for Admin Review" at bounding box center [1375, 105] width 122 height 24
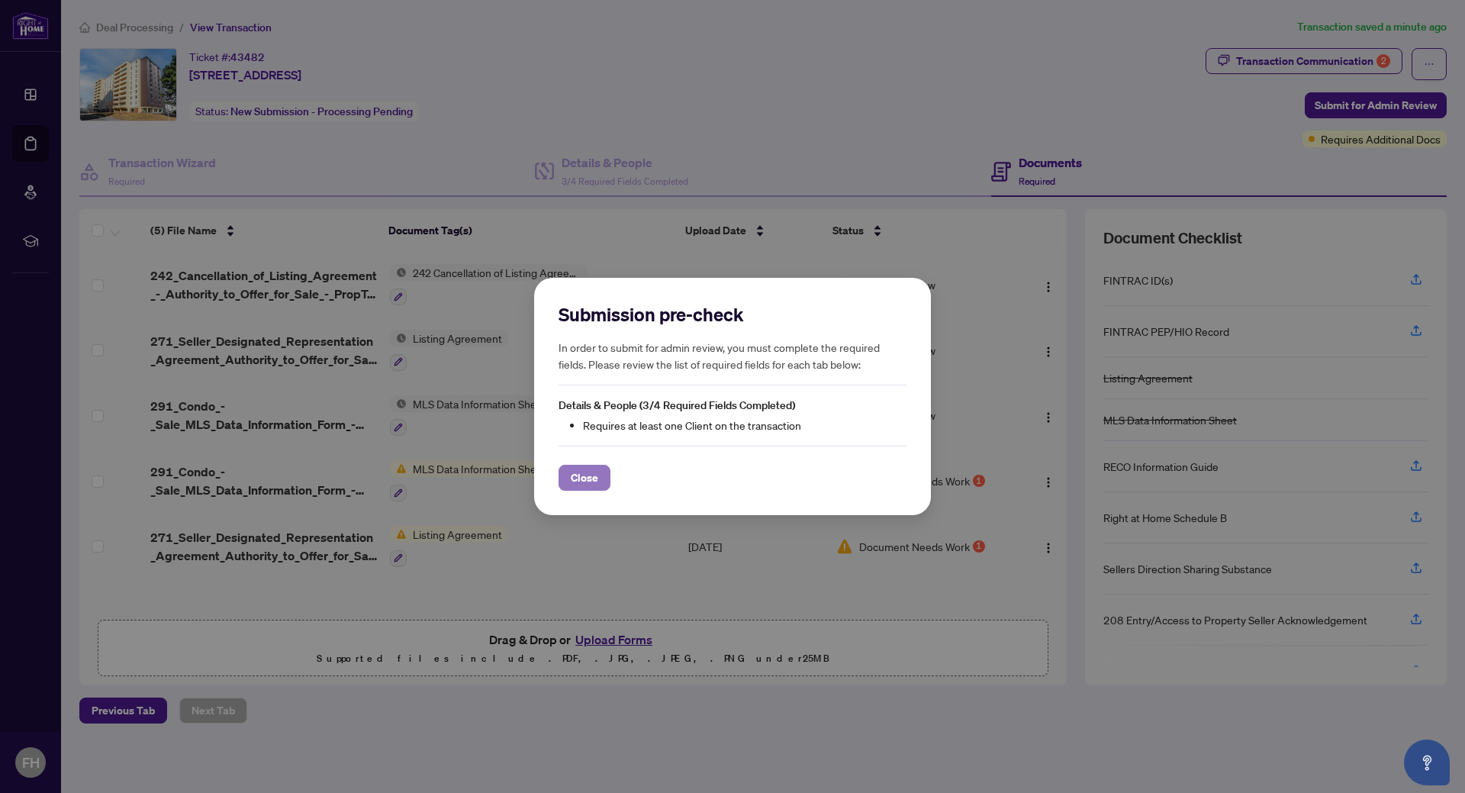
click at [589, 478] on span "Close" at bounding box center [584, 477] width 27 height 24
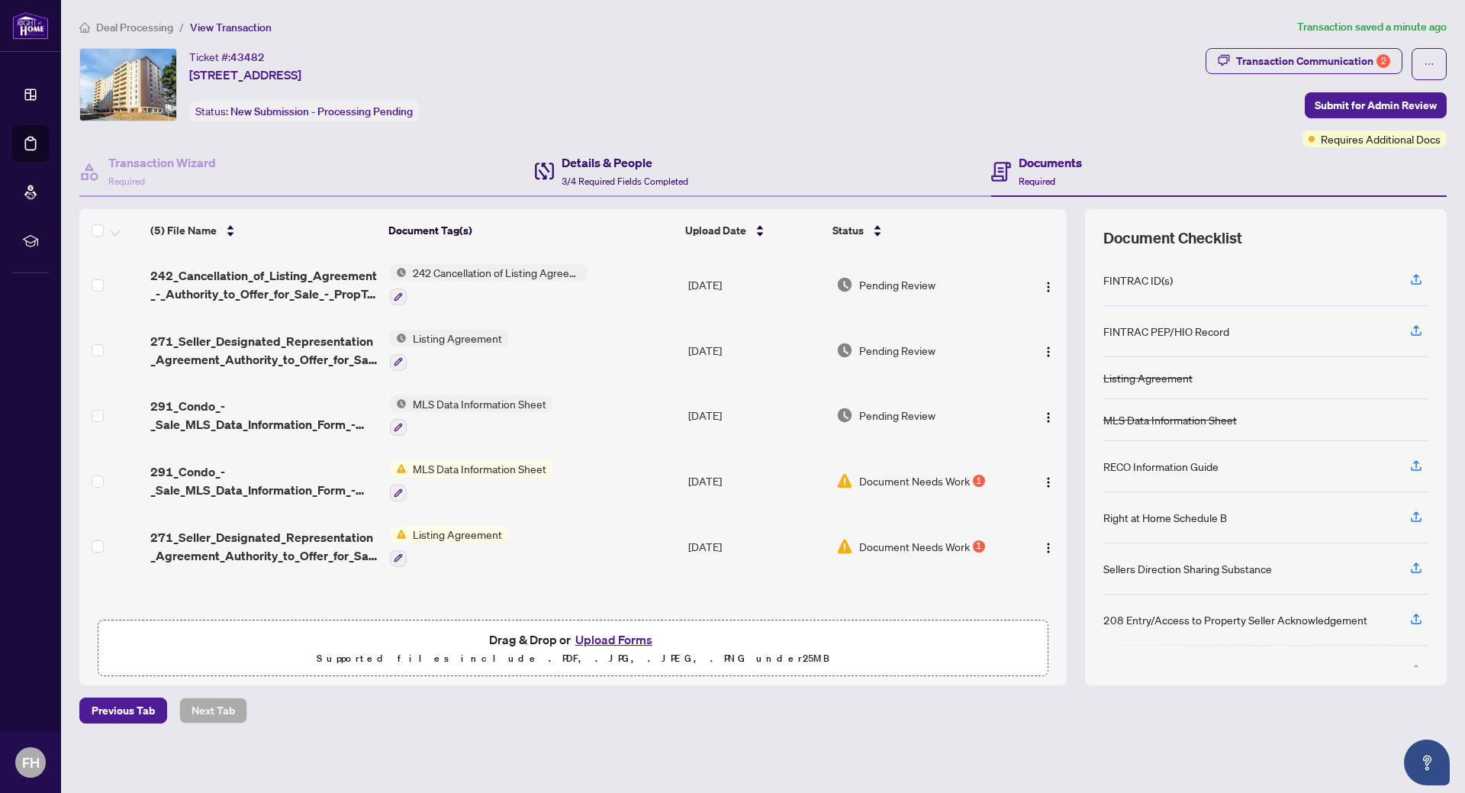
click at [596, 159] on h4 "Details & People" at bounding box center [624, 162] width 127 height 18
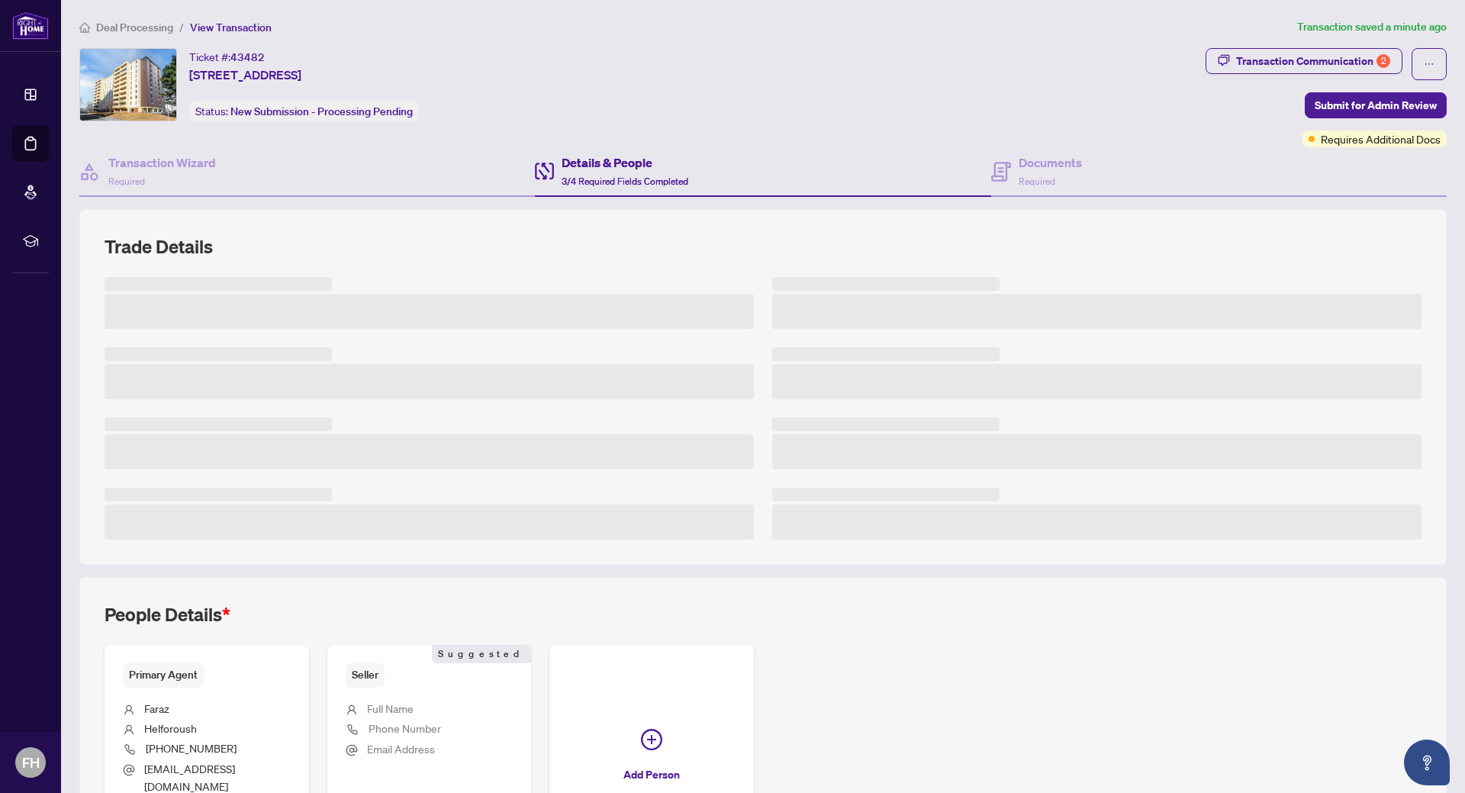
scroll to position [143, 0]
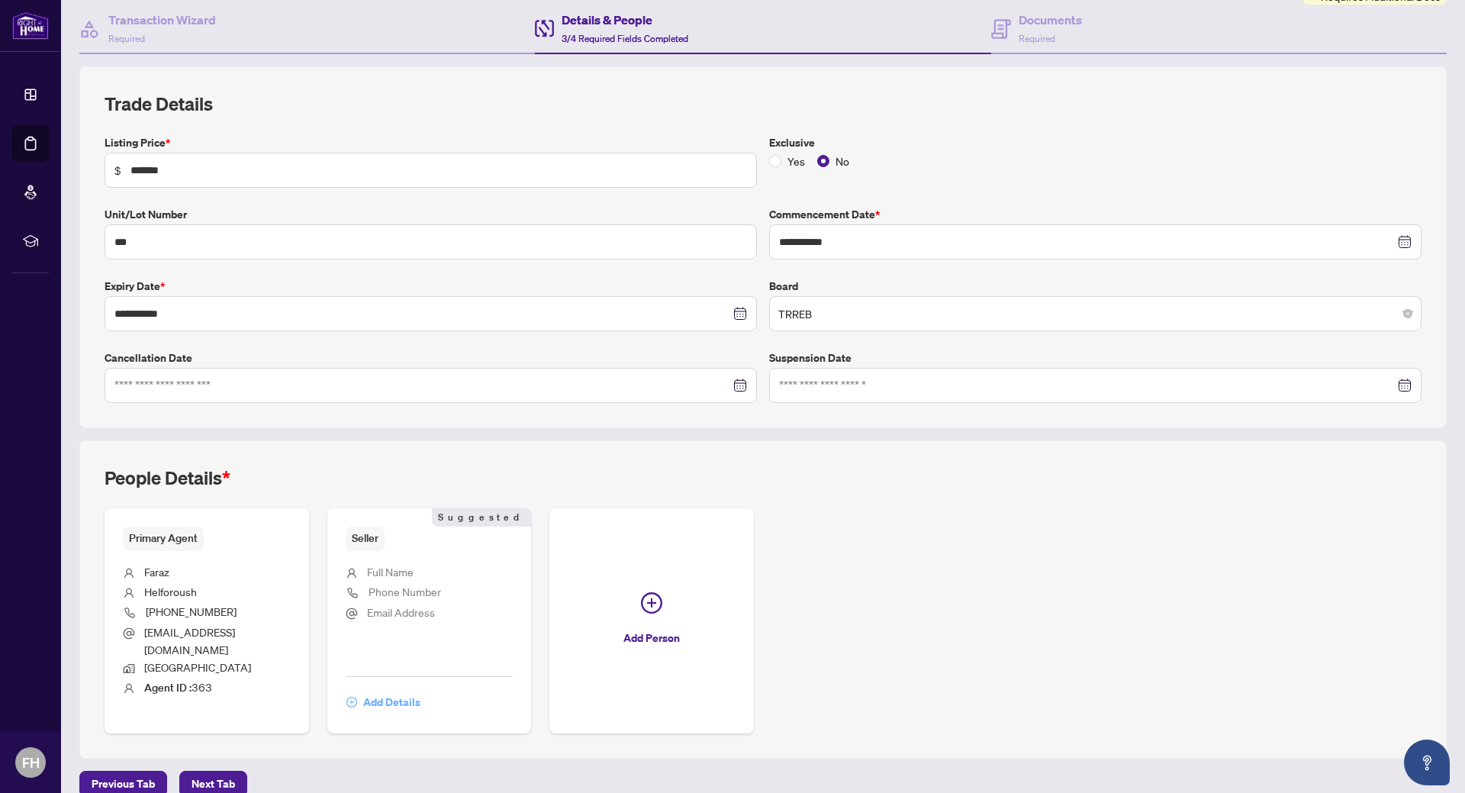
click at [379, 690] on span "Add Details" at bounding box center [391, 702] width 57 height 24
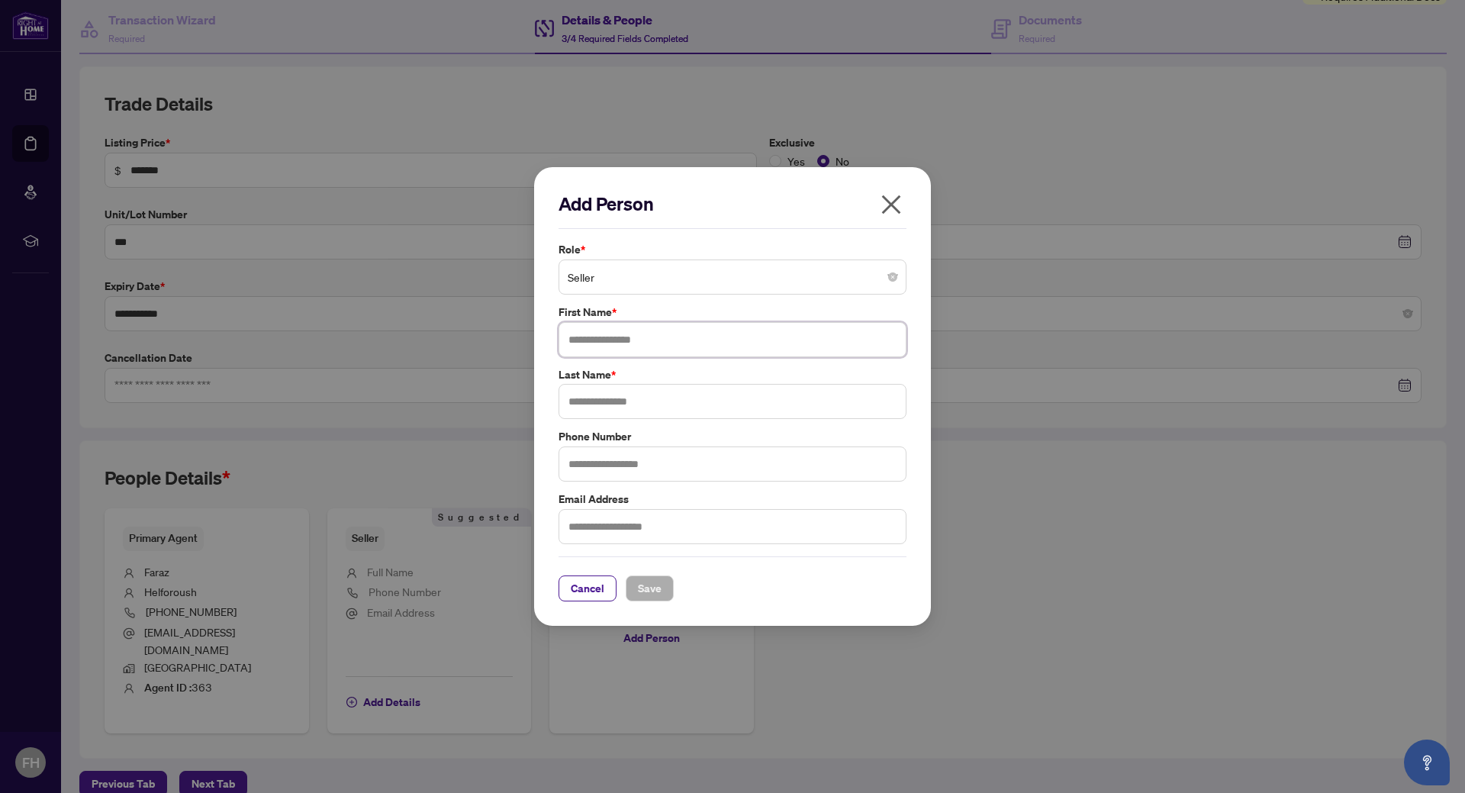
click at [615, 336] on input "text" at bounding box center [732, 339] width 348 height 35
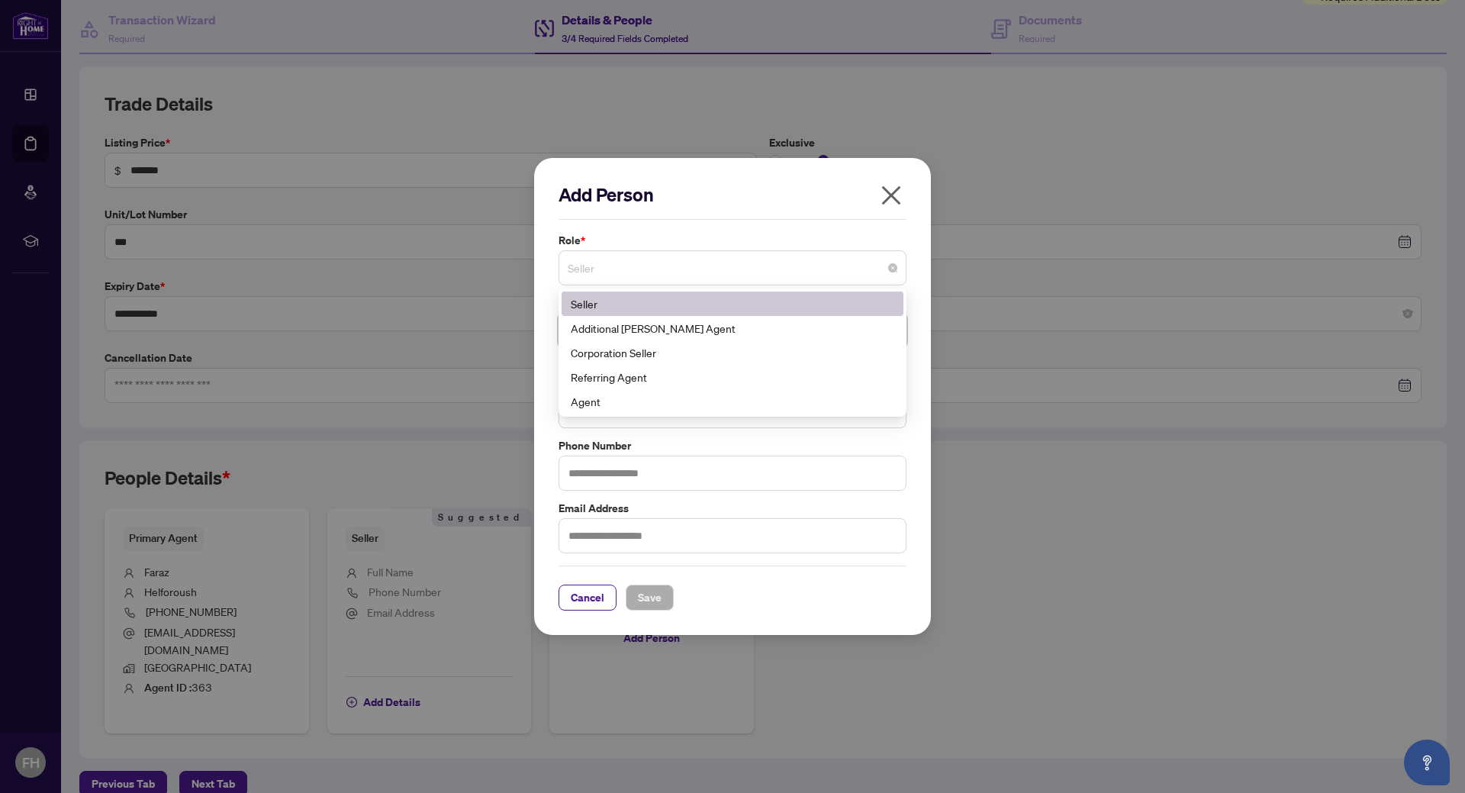
click at [597, 275] on span "Seller" at bounding box center [733, 267] width 330 height 29
click at [536, 279] on div "Add Person Role * Seller 1 10 Seller Additional [PERSON_NAME] Agent Corporation…" at bounding box center [732, 396] width 397 height 477
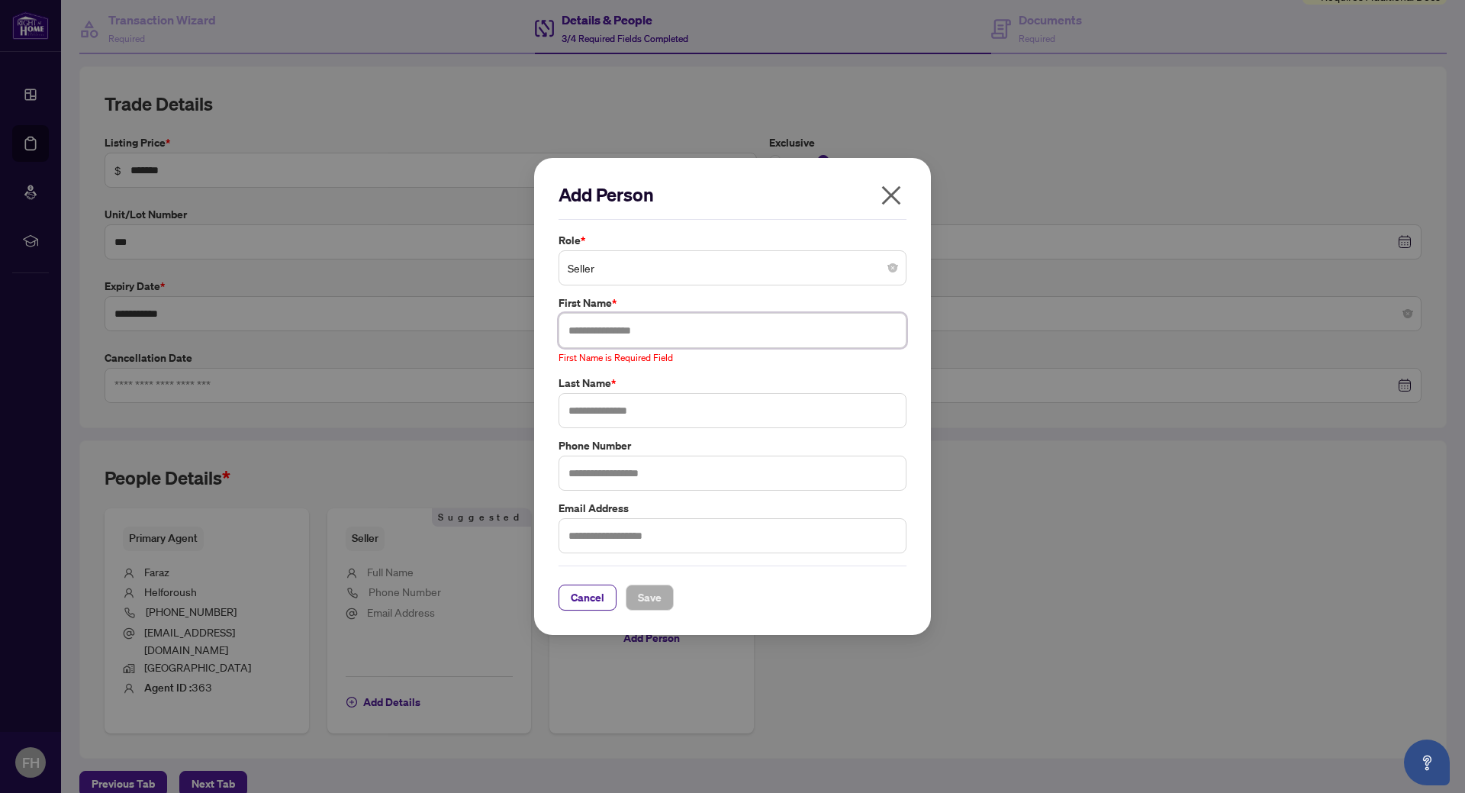
click at [599, 330] on input "text" at bounding box center [732, 330] width 348 height 35
paste input "**********"
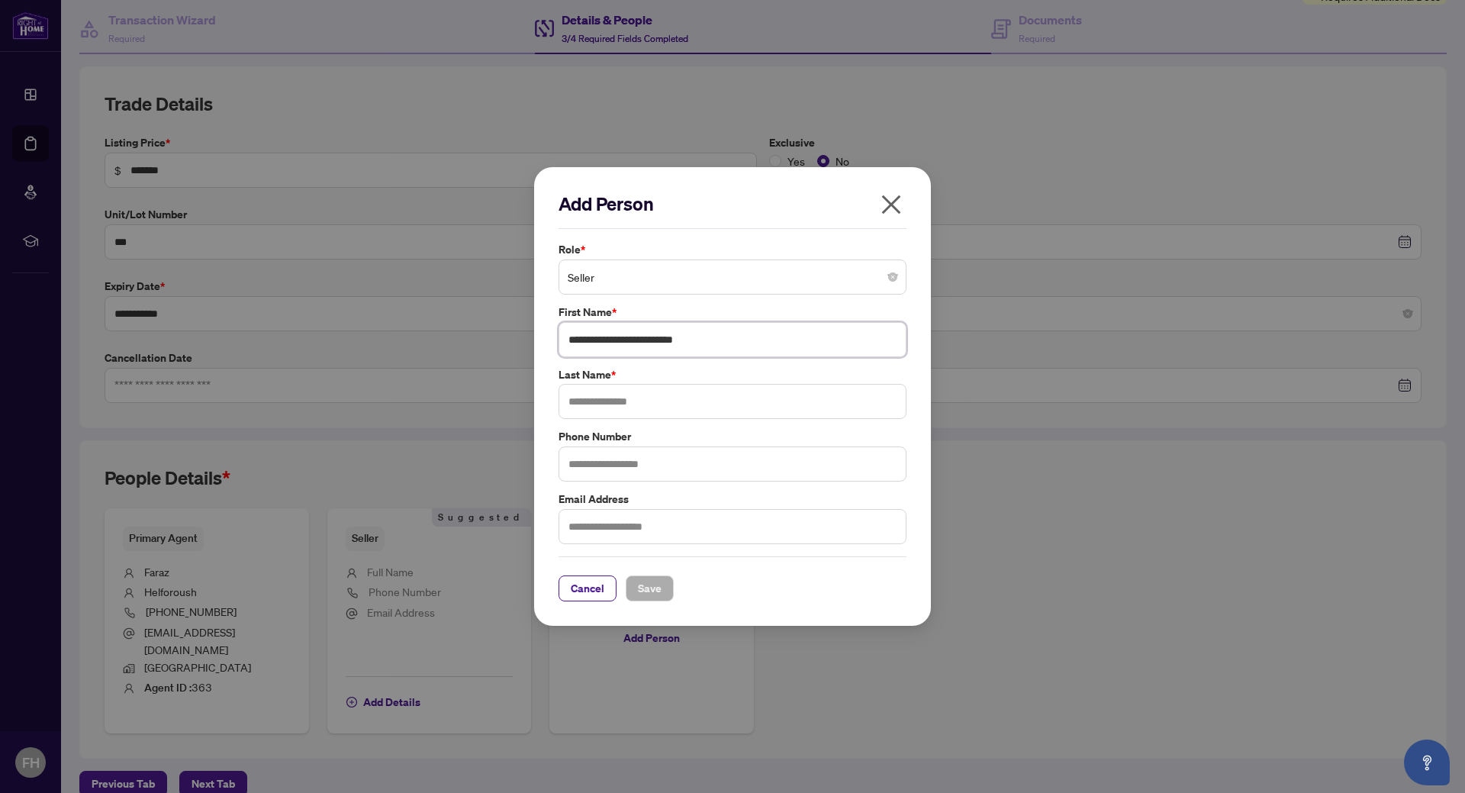
drag, startPoint x: 642, startPoint y: 337, endPoint x: 708, endPoint y: 337, distance: 66.4
click at [708, 337] on input "**********" at bounding box center [732, 339] width 348 height 35
type input "**********"
click at [653, 592] on span "Save" at bounding box center [650, 588] width 24 height 24
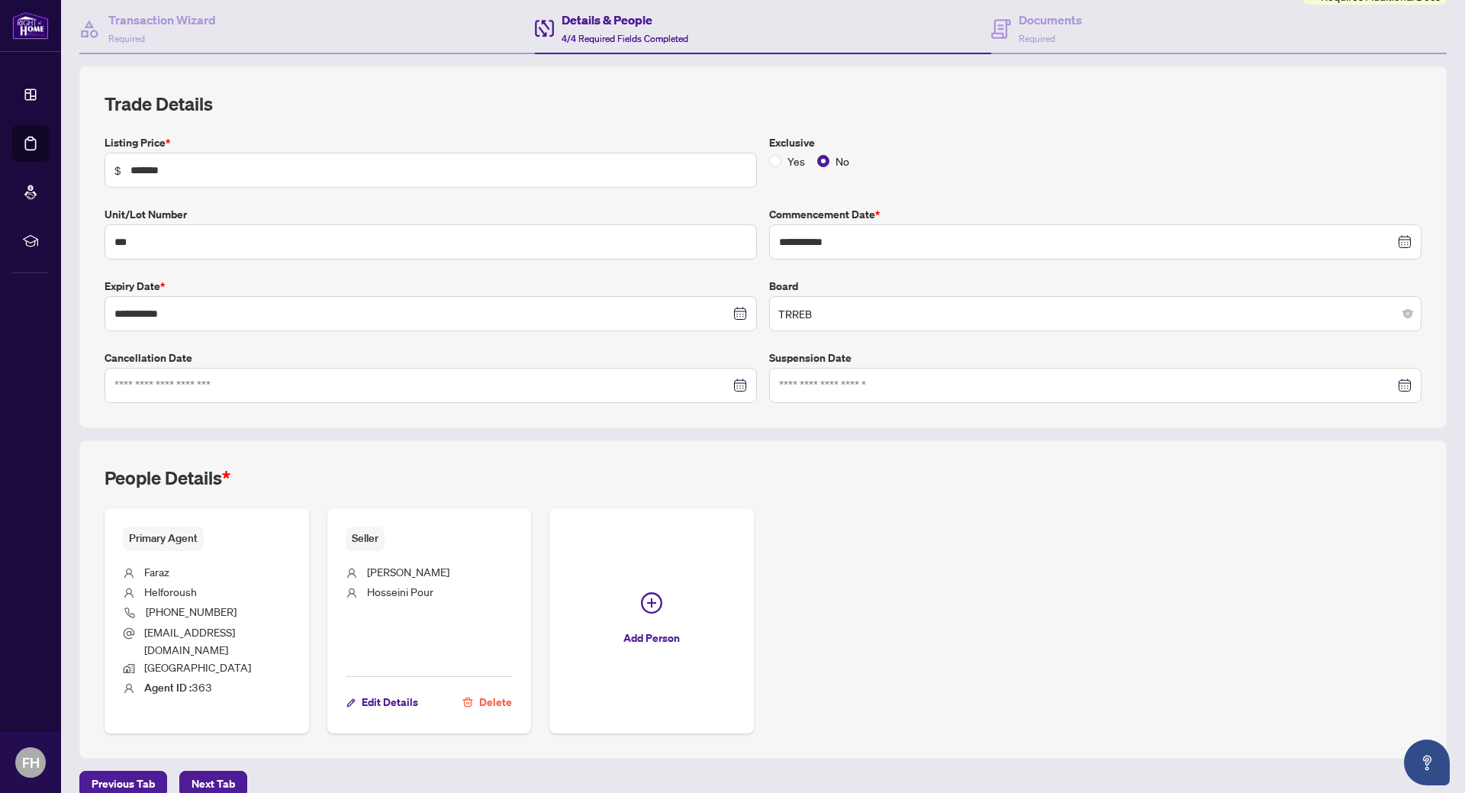
scroll to position [0, 0]
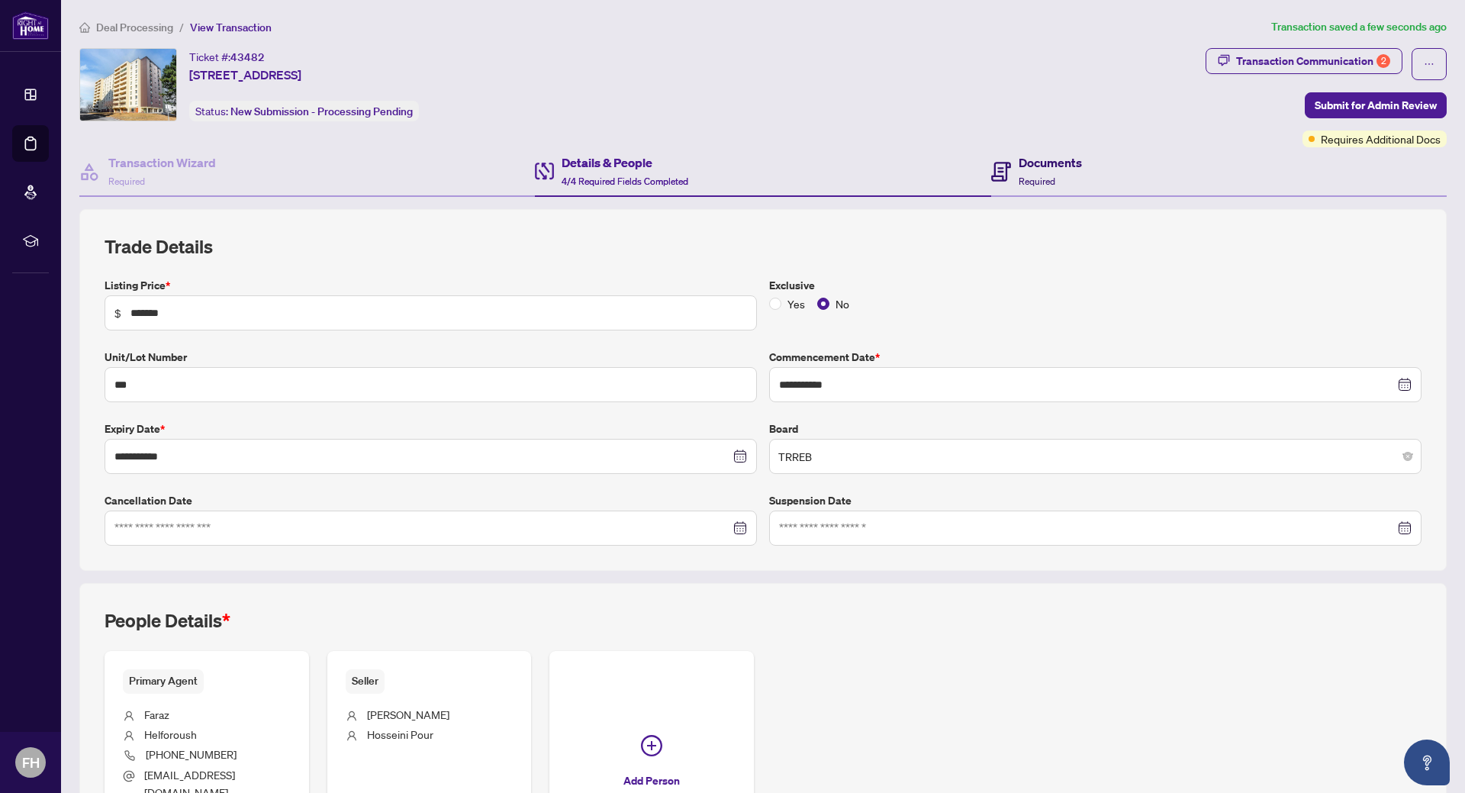
click at [1028, 157] on h4 "Documents" at bounding box center [1049, 162] width 63 height 18
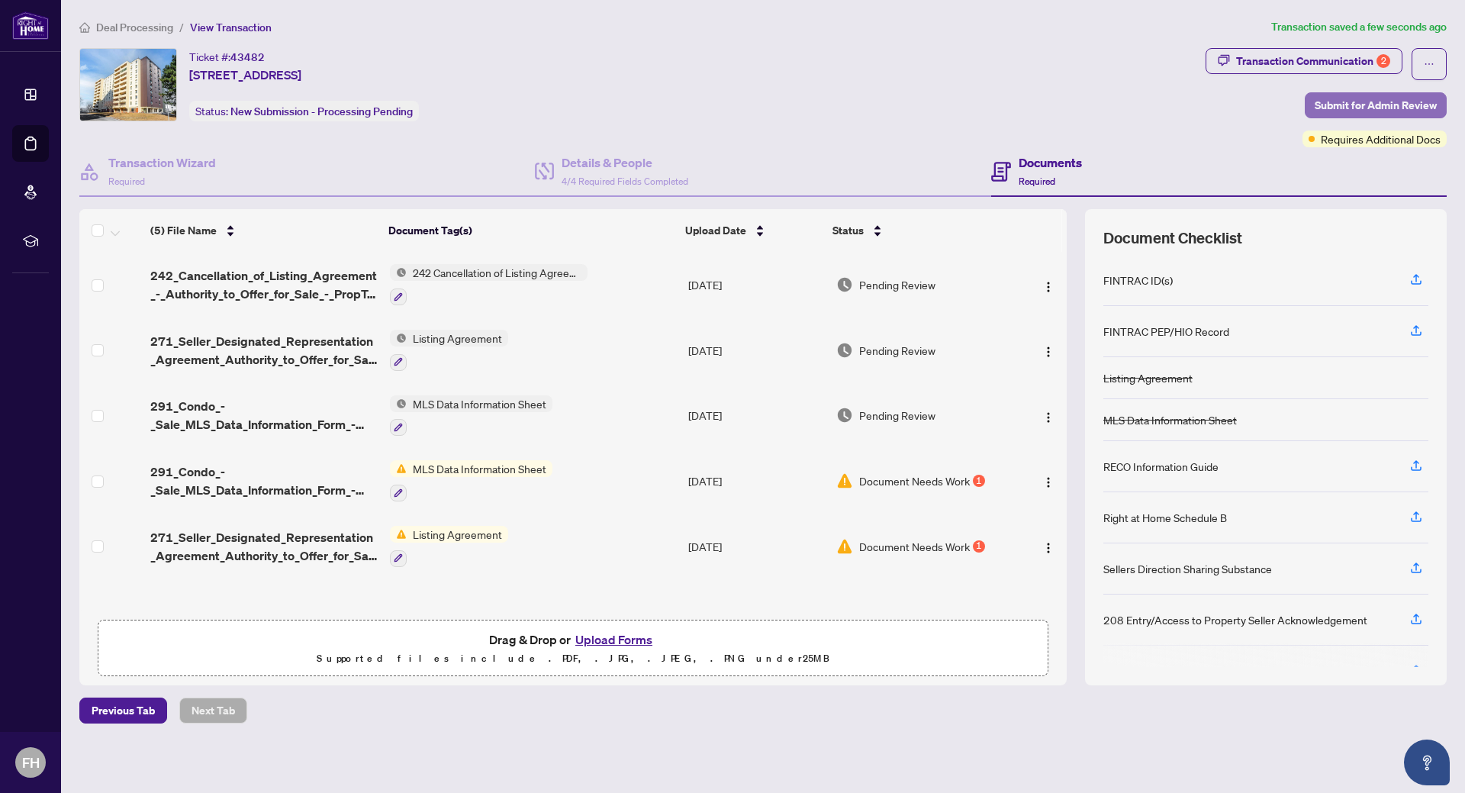
click at [1336, 99] on span "Submit for Admin Review" at bounding box center [1375, 105] width 122 height 24
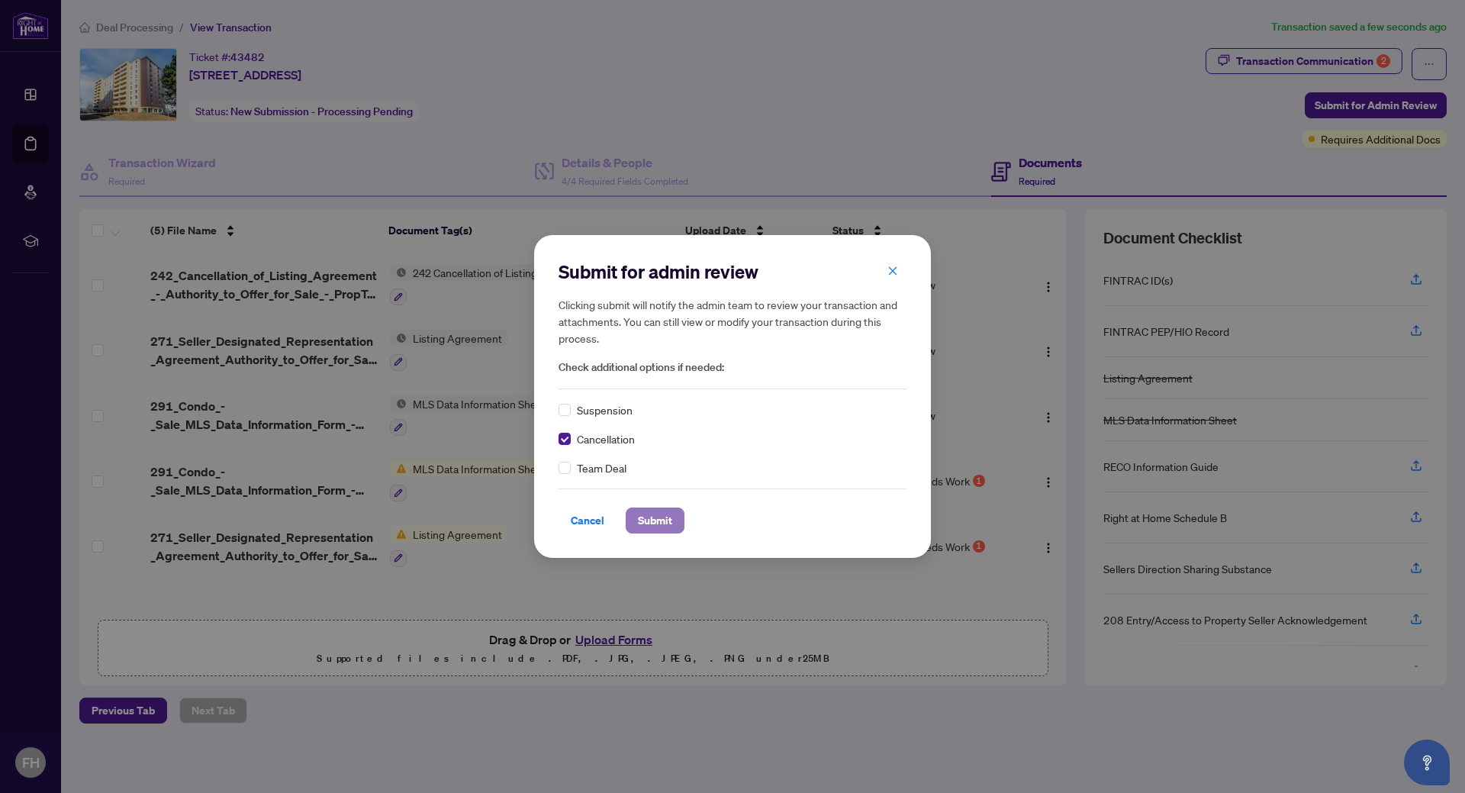
click at [651, 523] on span "Submit" at bounding box center [655, 520] width 34 height 24
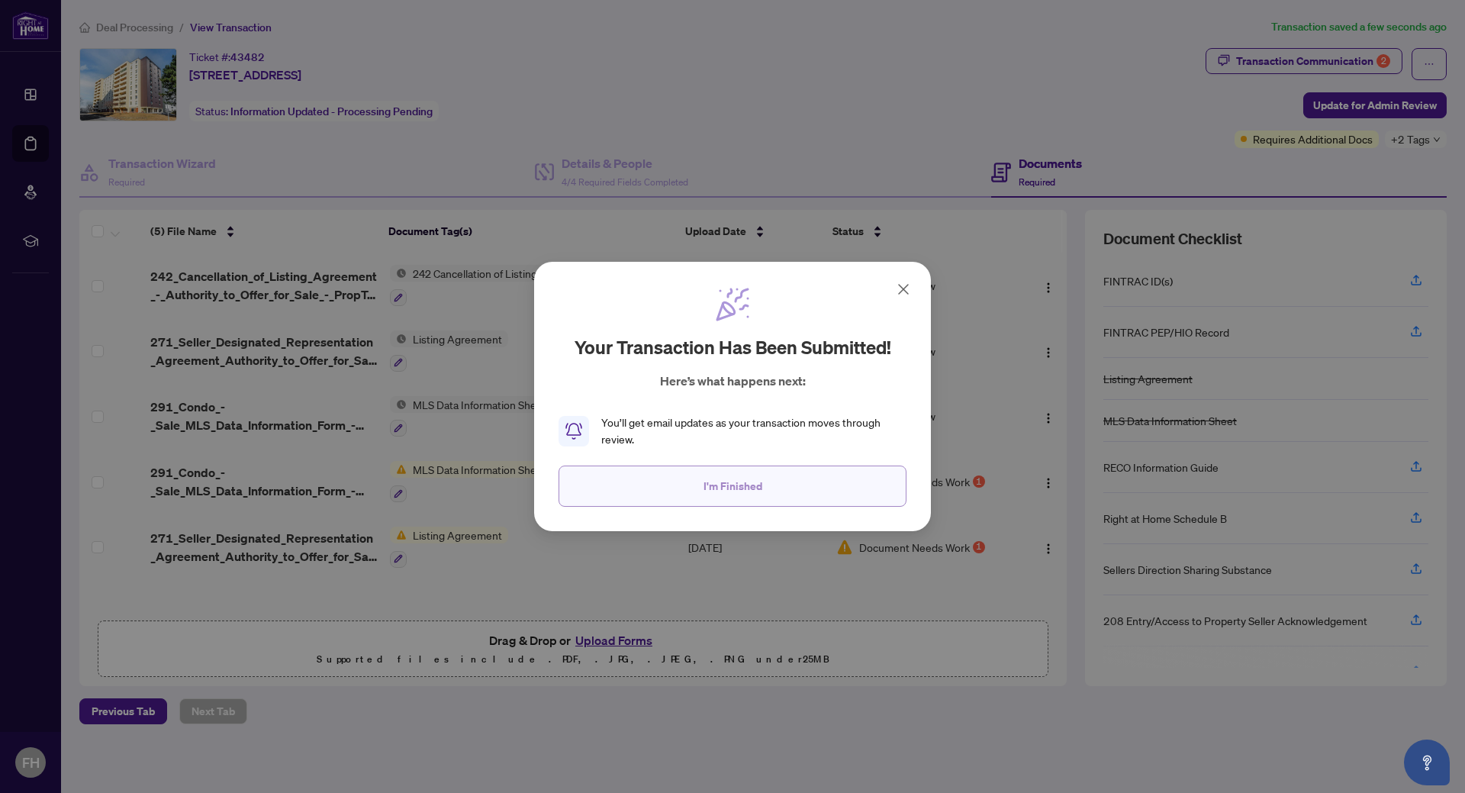
click at [715, 486] on span "I'm Finished" at bounding box center [732, 486] width 59 height 24
